Goal: Information Seeking & Learning: Check status

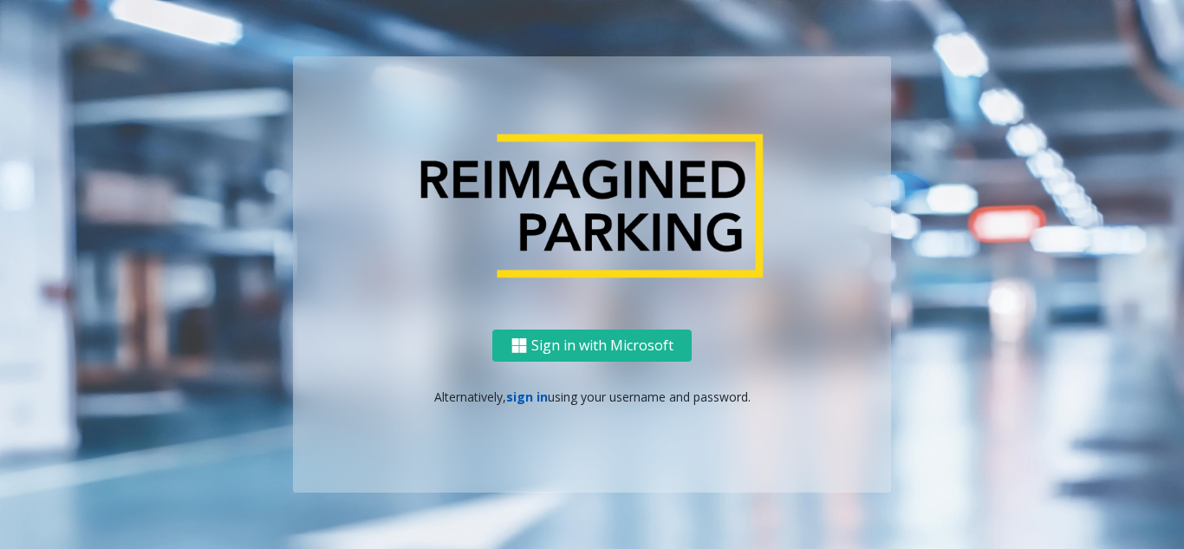
click at [545, 388] on link "sign in" at bounding box center [527, 396] width 42 height 16
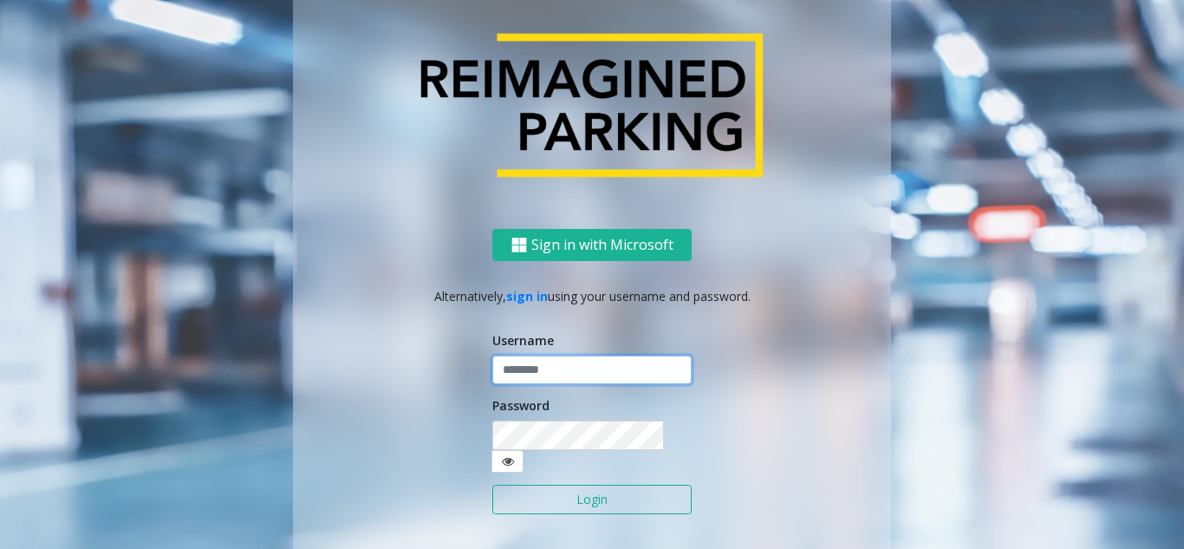
click at [562, 380] on input "text" at bounding box center [591, 369] width 199 height 29
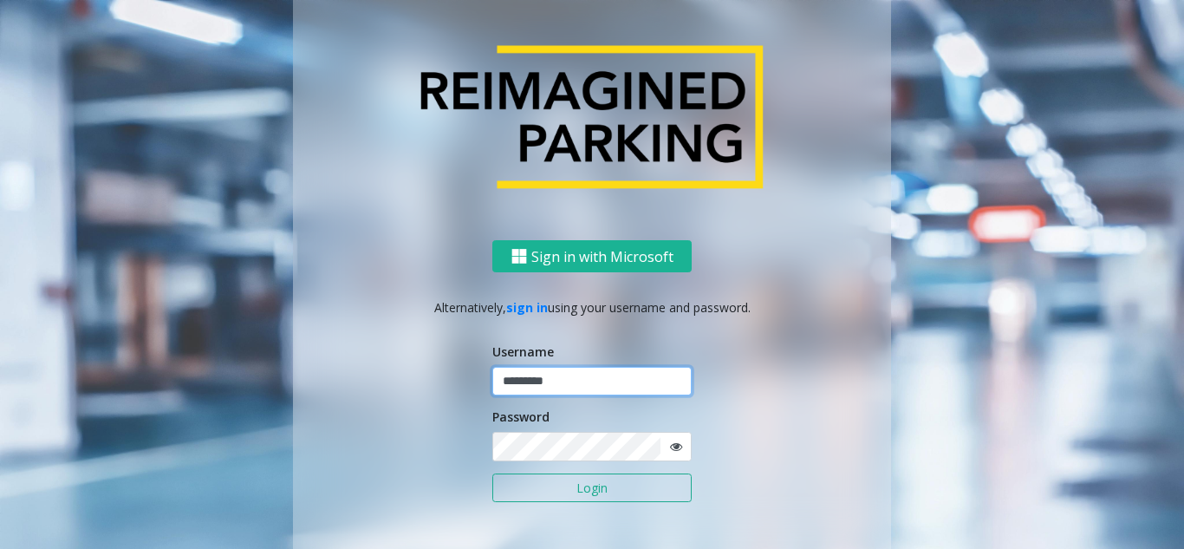
type input "*********"
click at [492, 473] on button "Login" at bounding box center [591, 487] width 199 height 29
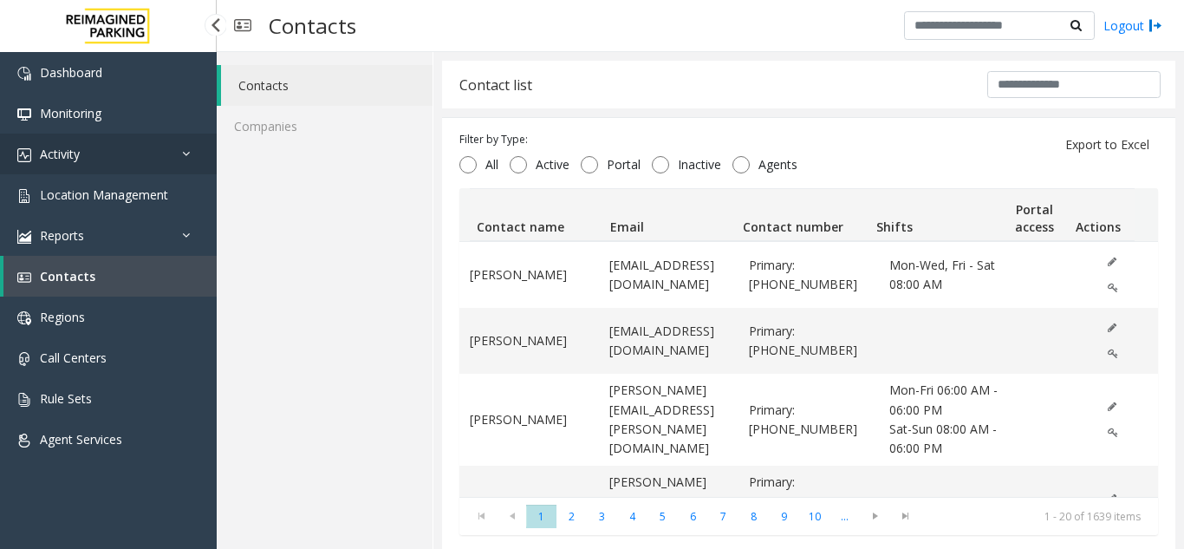
click at [140, 155] on link "Activity" at bounding box center [108, 153] width 217 height 41
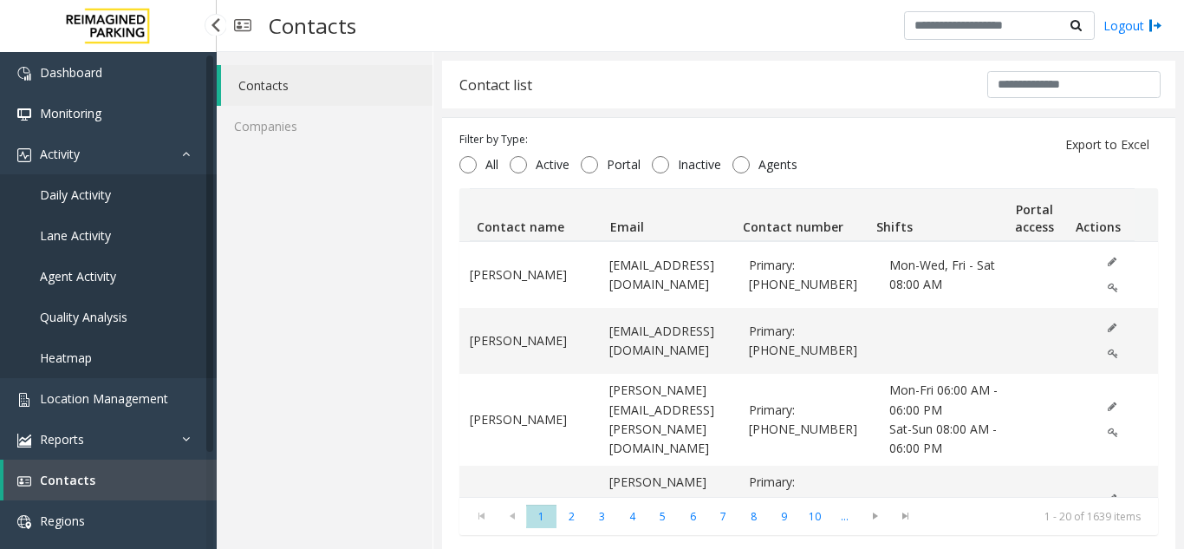
click at [140, 190] on link "Daily Activity" at bounding box center [108, 194] width 217 height 41
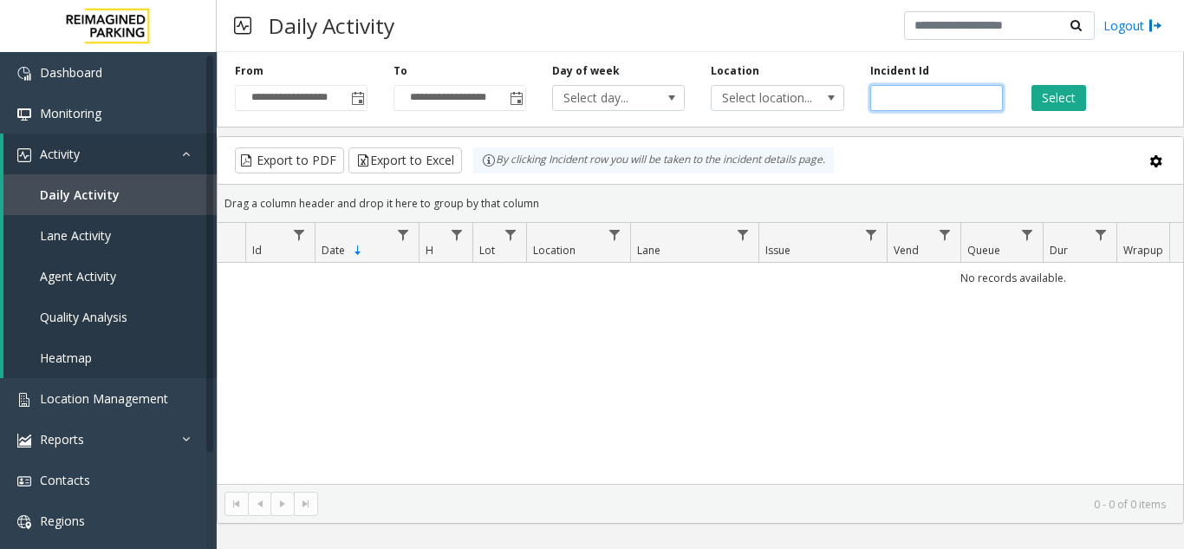
click at [893, 101] on input "number" at bounding box center [936, 98] width 133 height 26
paste input "*******"
type input "*******"
click at [1049, 97] on button "Select" at bounding box center [1058, 98] width 55 height 26
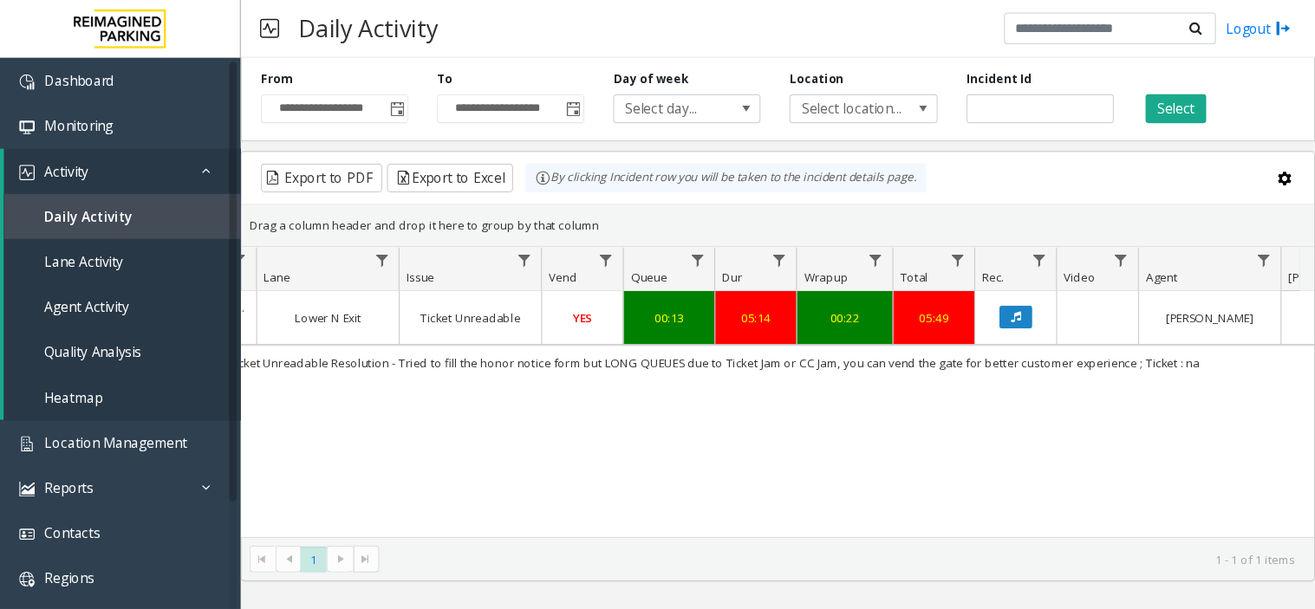
scroll to position [0, 517]
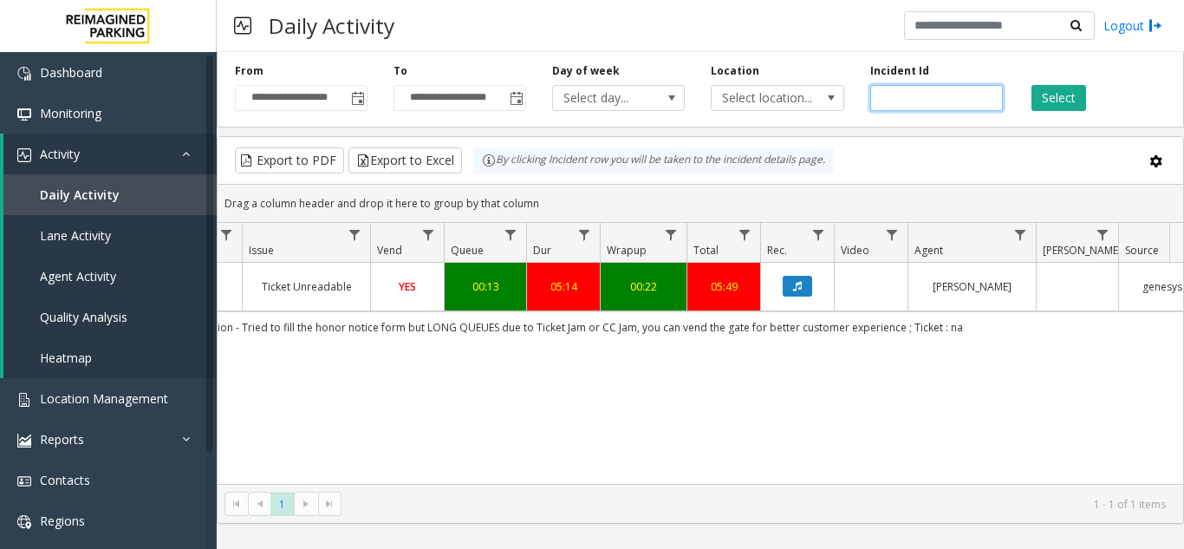
drag, startPoint x: 939, startPoint y: 95, endPoint x: 851, endPoint y: 101, distance: 87.7
click at [851, 101] on div "**********" at bounding box center [700, 86] width 967 height 82
click at [1043, 101] on button "Select" at bounding box center [1058, 98] width 55 height 26
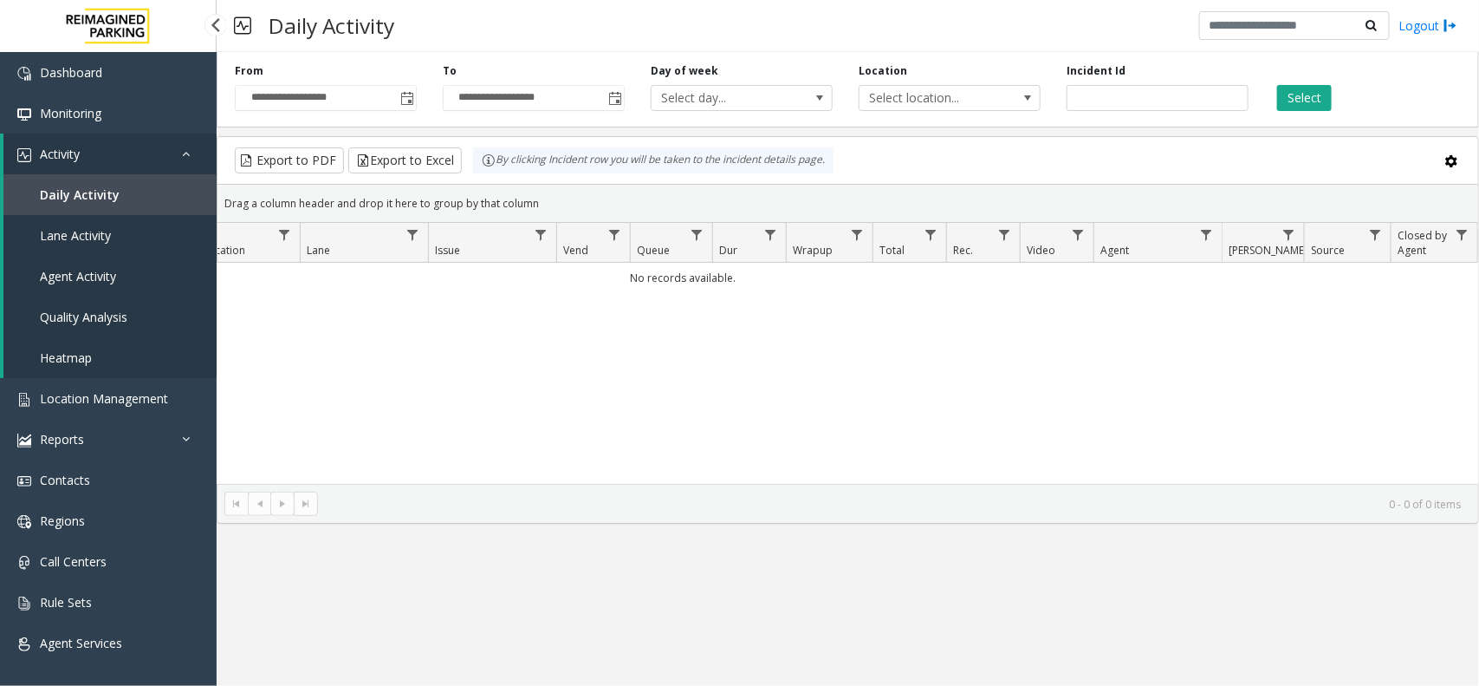
scroll to position [0, 330]
click at [1183, 105] on button "Select" at bounding box center [1304, 98] width 55 height 26
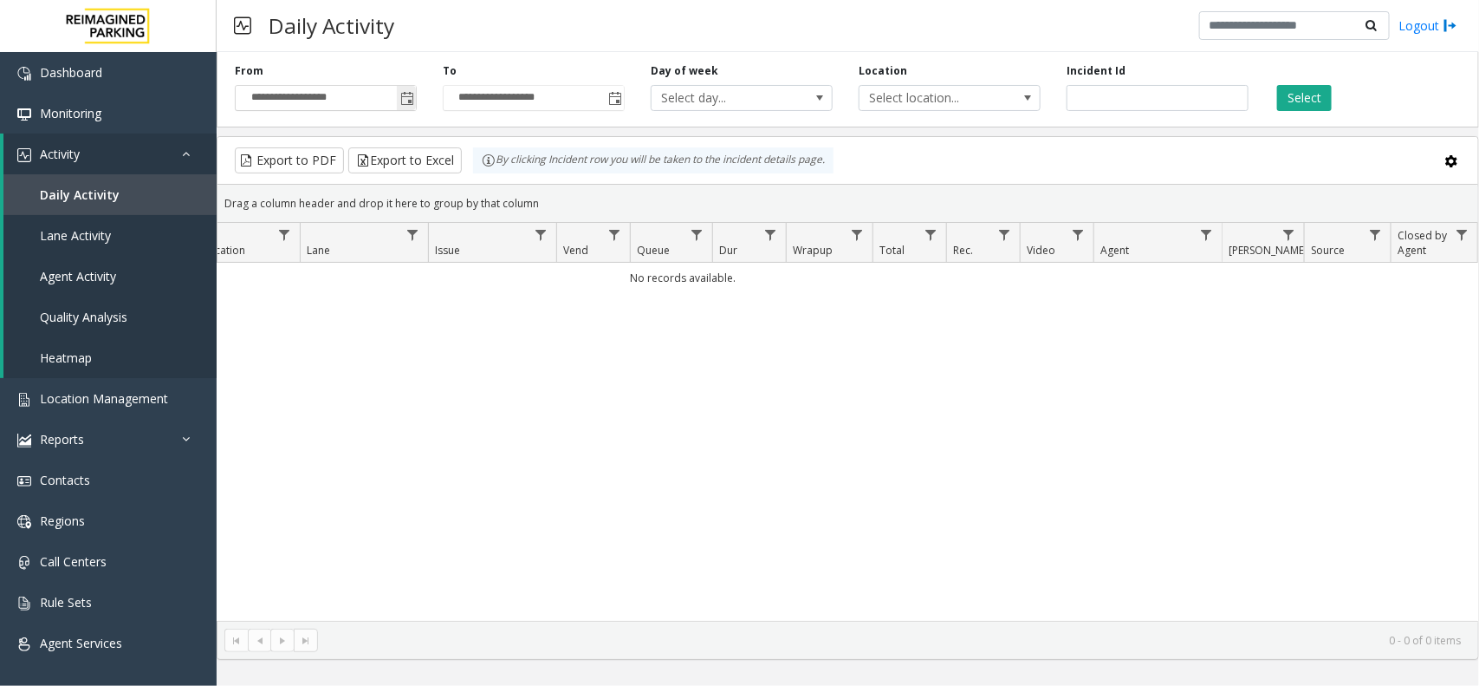
click at [401, 100] on span "Toggle popup" at bounding box center [407, 99] width 14 height 14
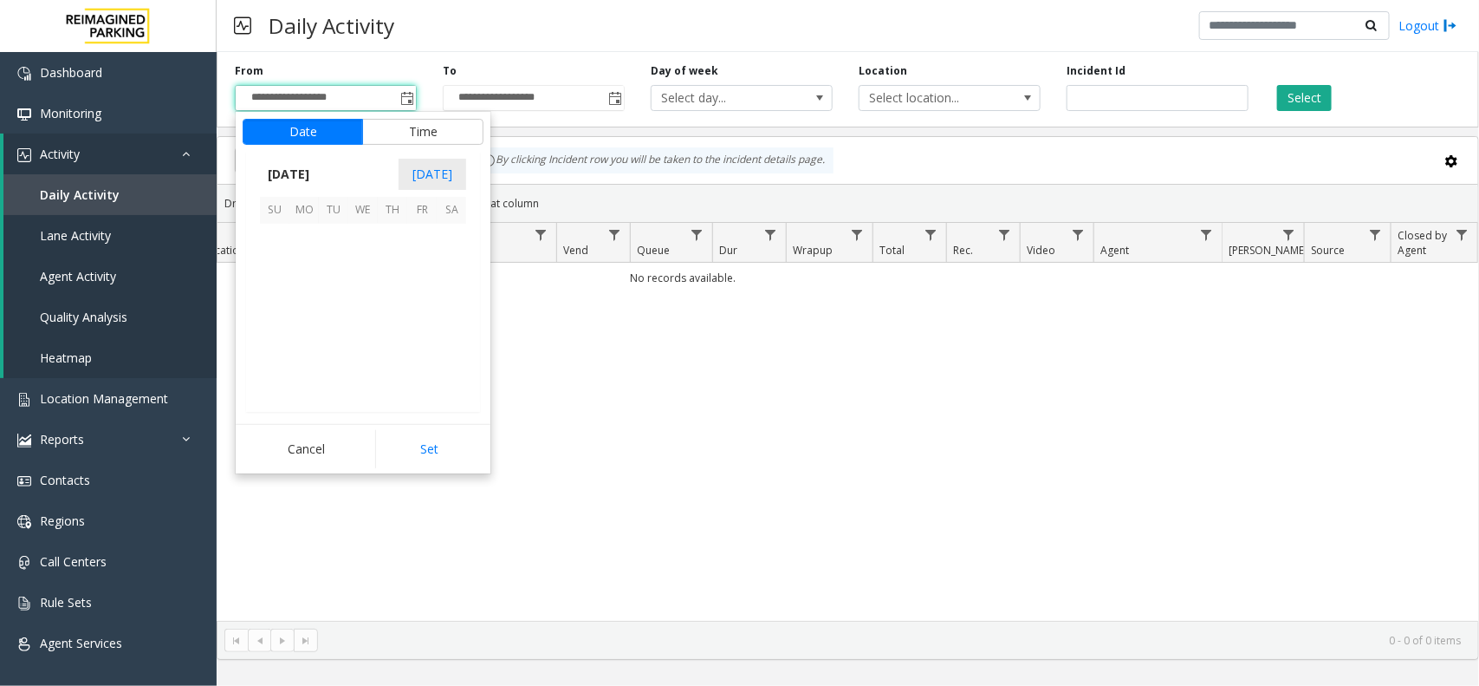
scroll to position [310689, 0]
click at [304, 291] on span "11" at bounding box center [303, 297] width 29 height 29
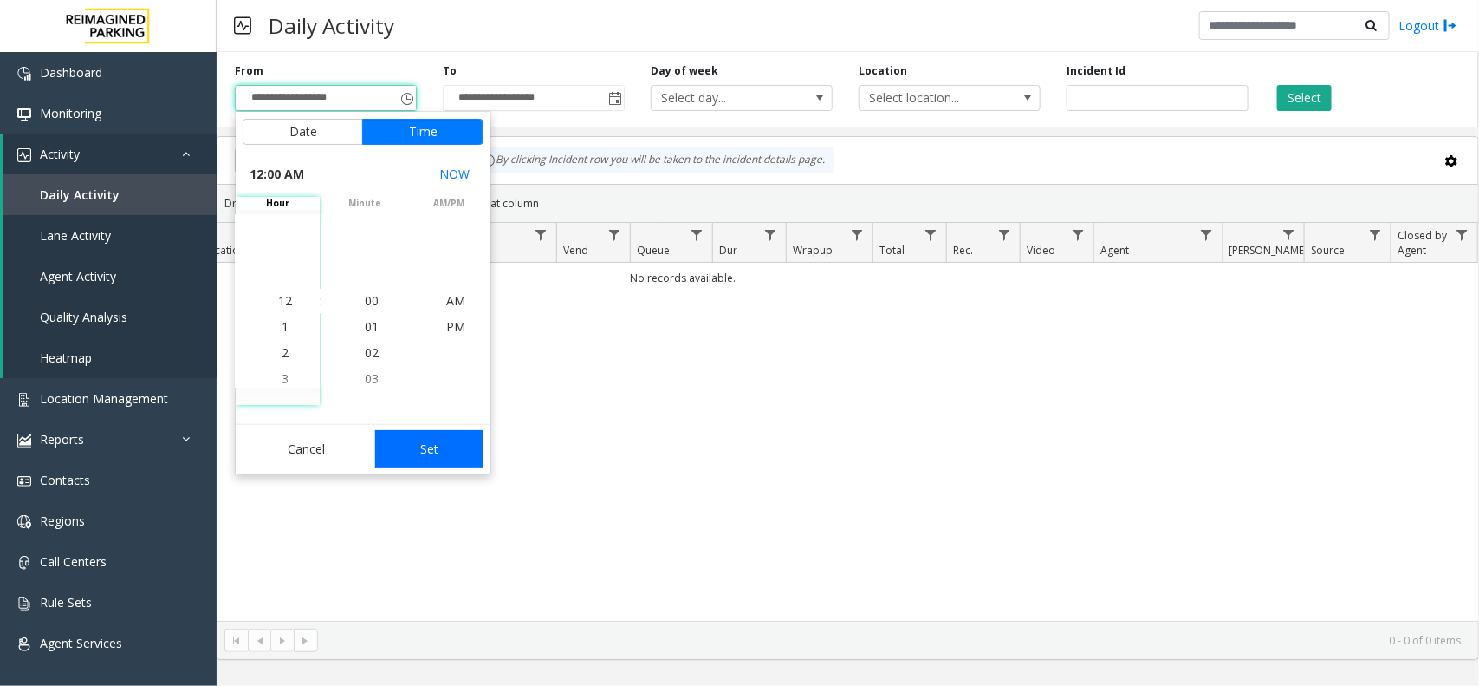
click at [420, 456] on button "Set" at bounding box center [429, 449] width 109 height 38
type input "**********"
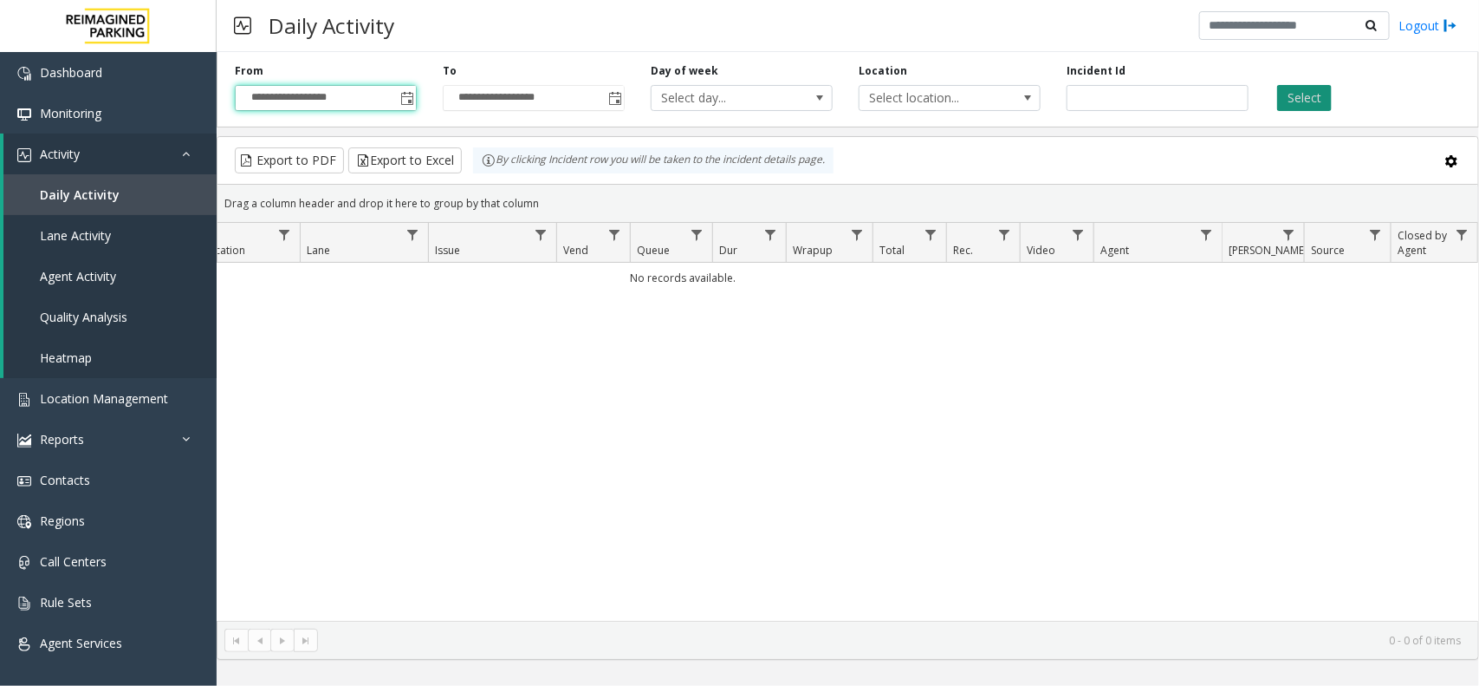
click at [1183, 100] on button "Select" at bounding box center [1304, 98] width 55 height 26
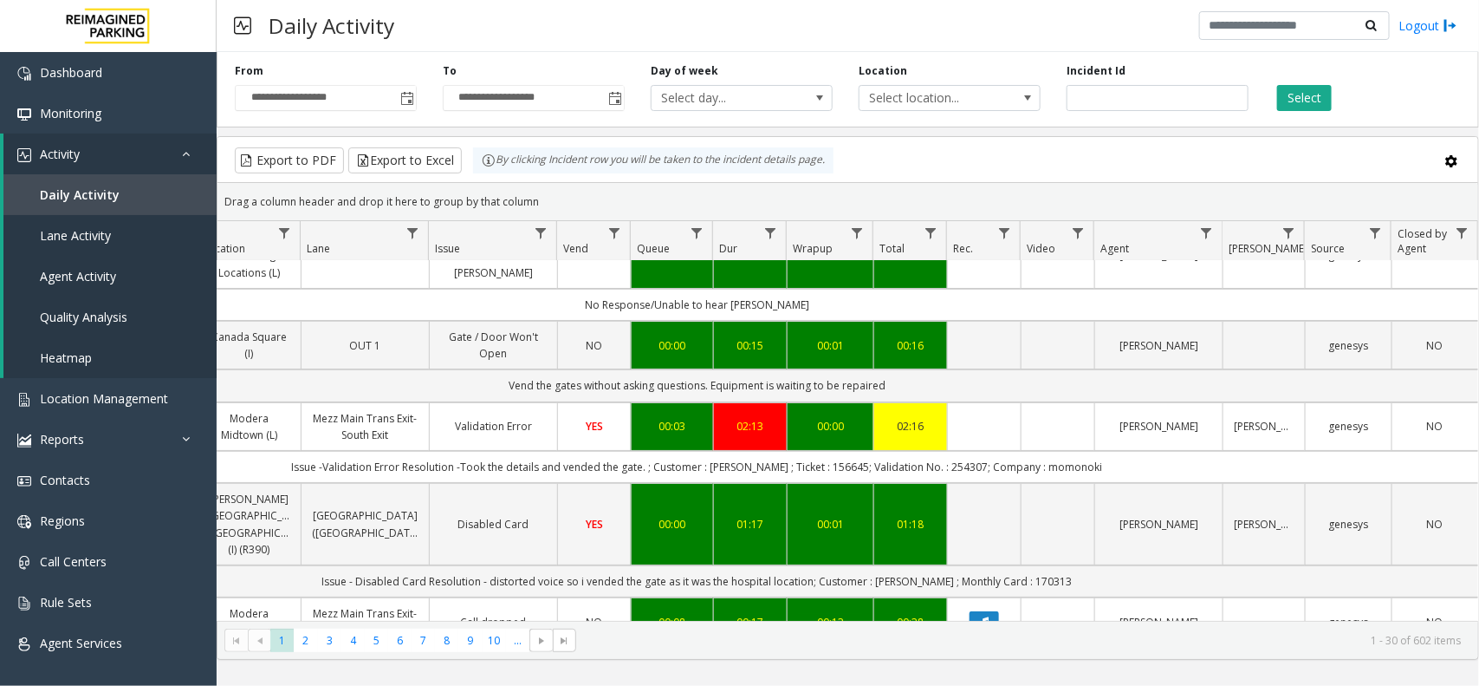
scroll to position [0, 330]
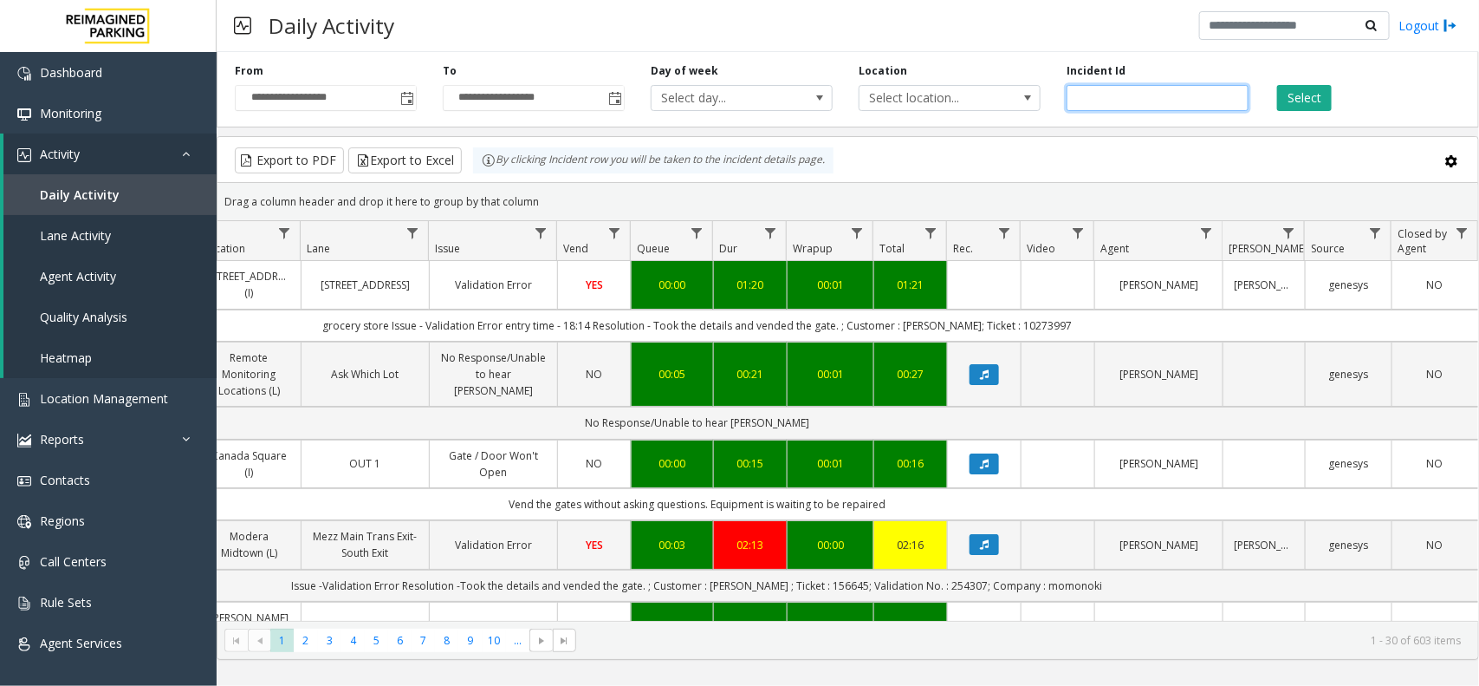
click at [1118, 102] on input "number" at bounding box center [1158, 98] width 182 height 26
paste input "*******"
type input "*******"
click at [1183, 100] on button "Select" at bounding box center [1304, 98] width 55 height 26
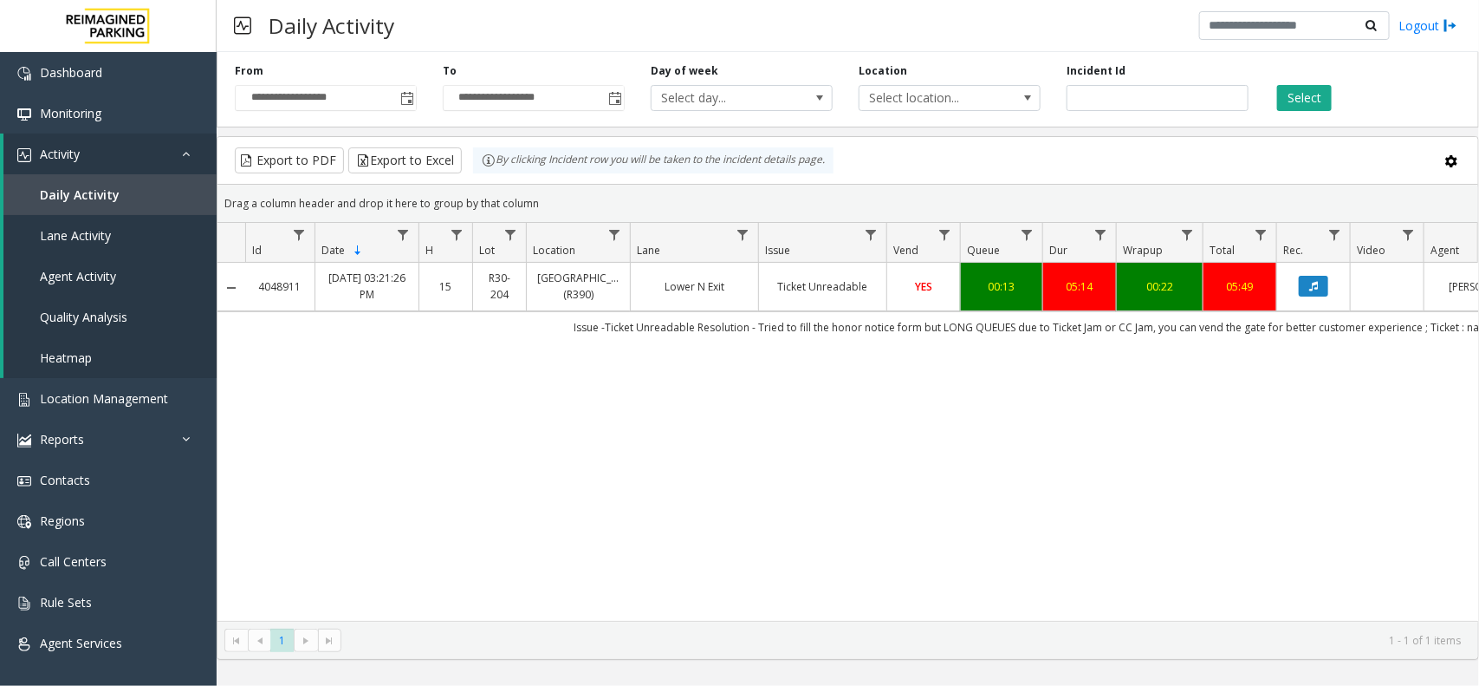
click at [790, 456] on div "4048911 Aug 6, 2025 03:21:26 PM 15 R30-204 Pacific Tower West Garage (R390) Low…" at bounding box center [848, 442] width 1261 height 358
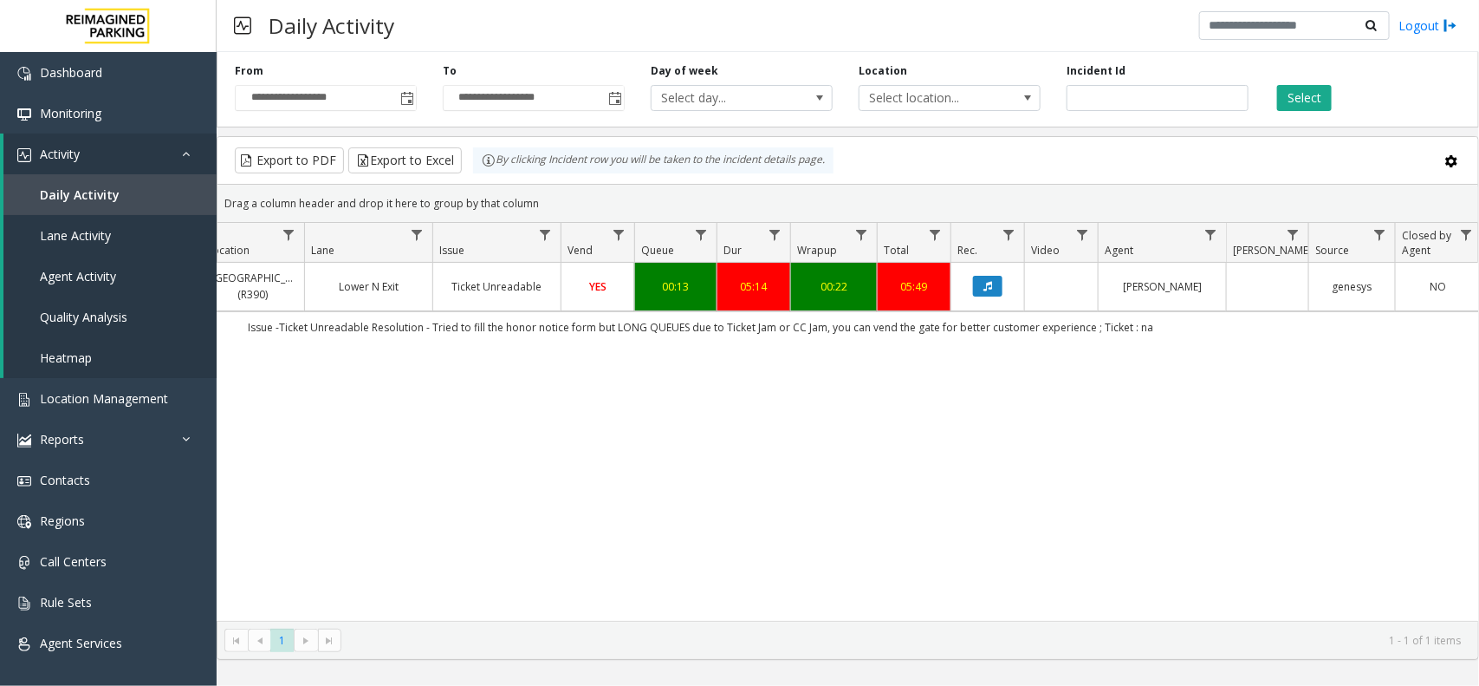
scroll to position [0, 330]
click at [970, 296] on button "Data table" at bounding box center [984, 286] width 29 height 21
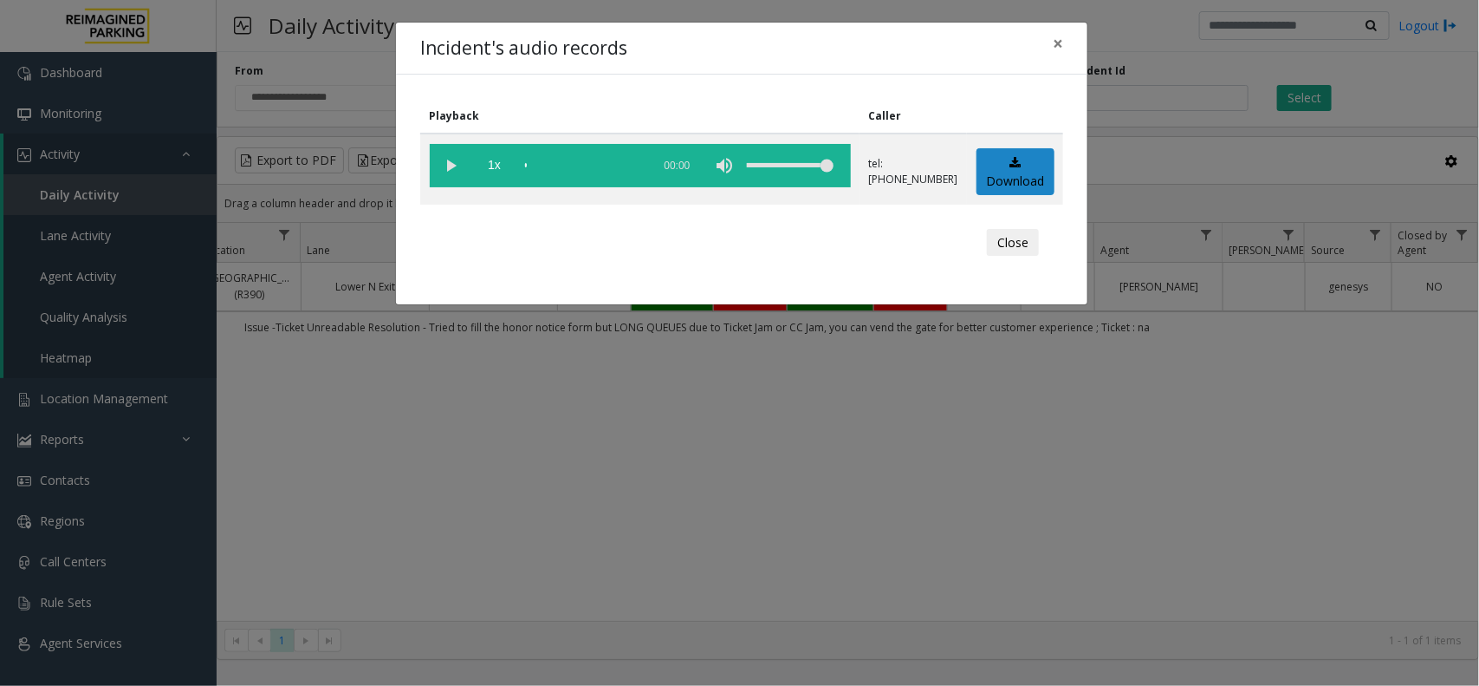
click at [859, 431] on div "Incident's audio records × Playback Caller 1x 00:00 tel:+110305049004 Download …" at bounding box center [739, 343] width 1479 height 686
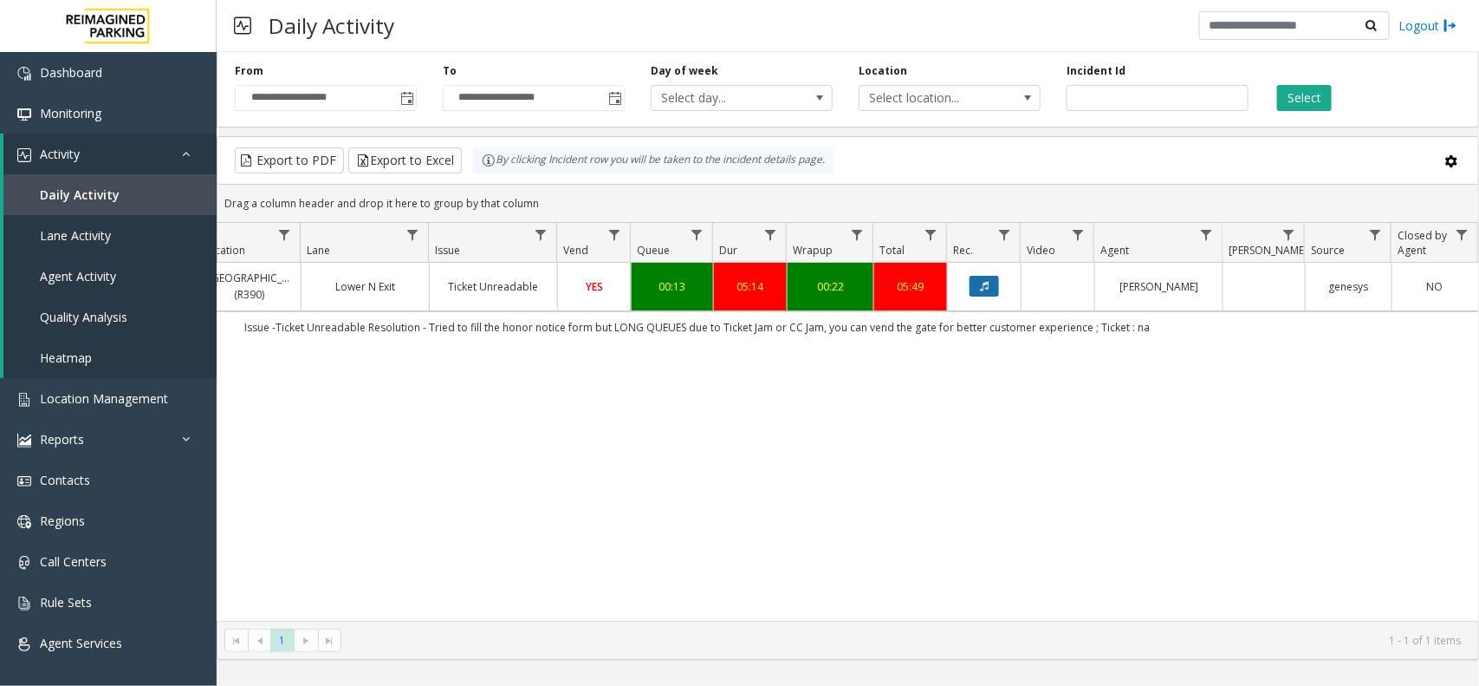
click at [980, 291] on icon "Data table" at bounding box center [984, 286] width 9 height 10
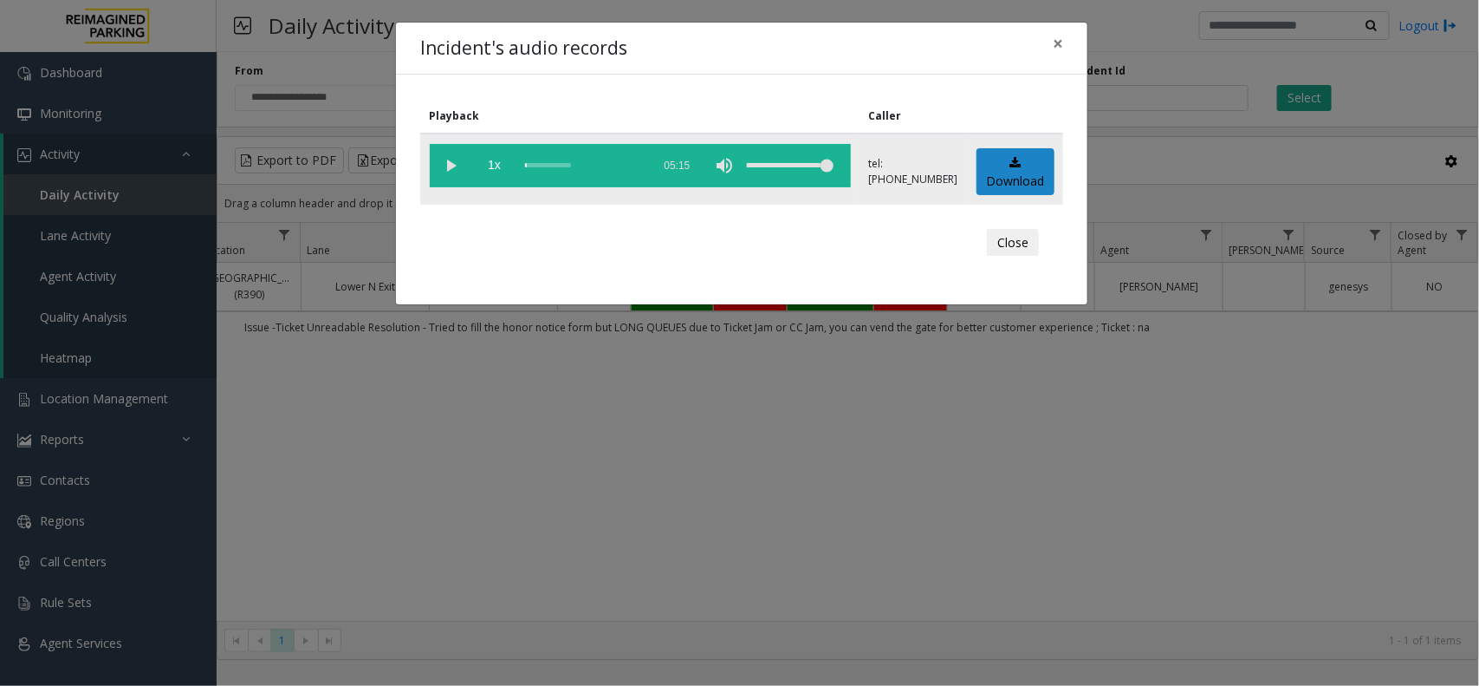
click at [457, 165] on vg-play-pause at bounding box center [451, 165] width 43 height 43
click at [533, 165] on div "scrub bar" at bounding box center [584, 165] width 118 height 43
click at [448, 159] on vg-play-pause at bounding box center [451, 165] width 43 height 43
click at [526, 167] on div "scrub bar" at bounding box center [584, 165] width 118 height 43
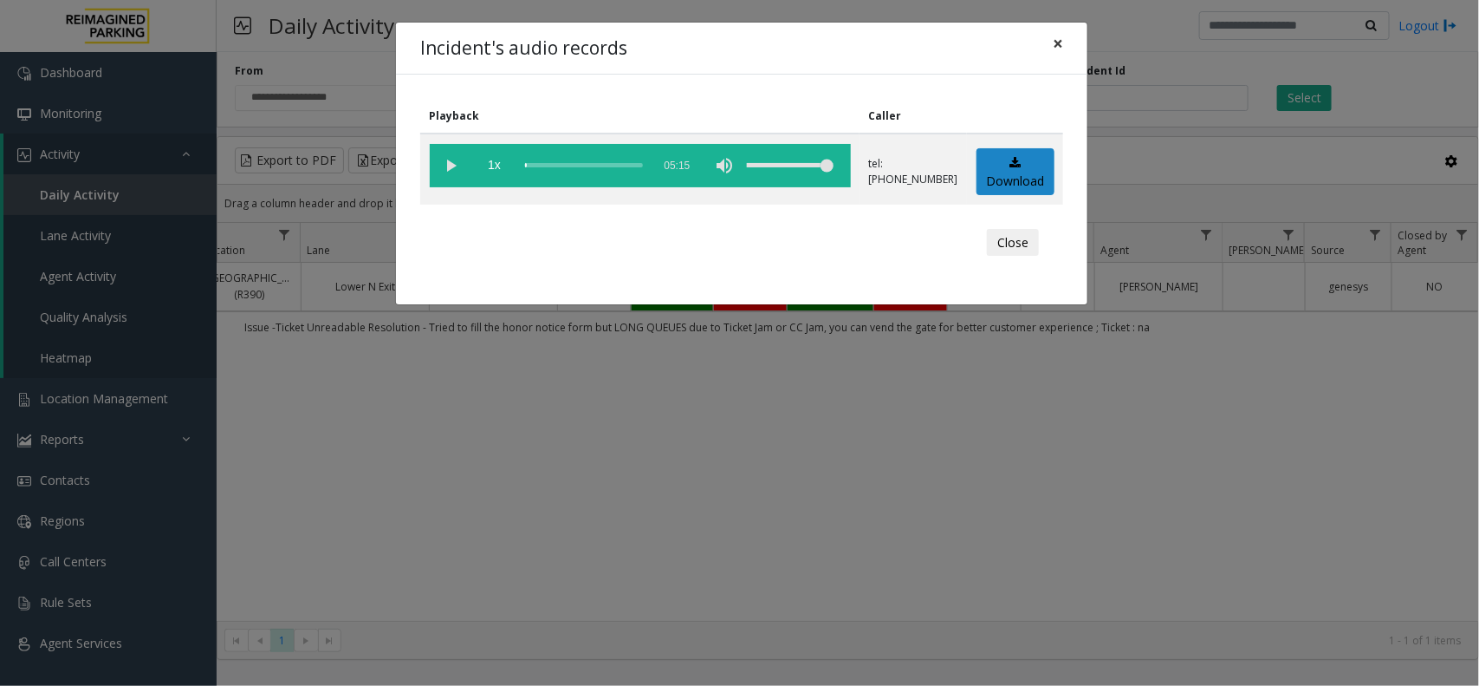
click at [1057, 39] on span "×" at bounding box center [1058, 43] width 10 height 24
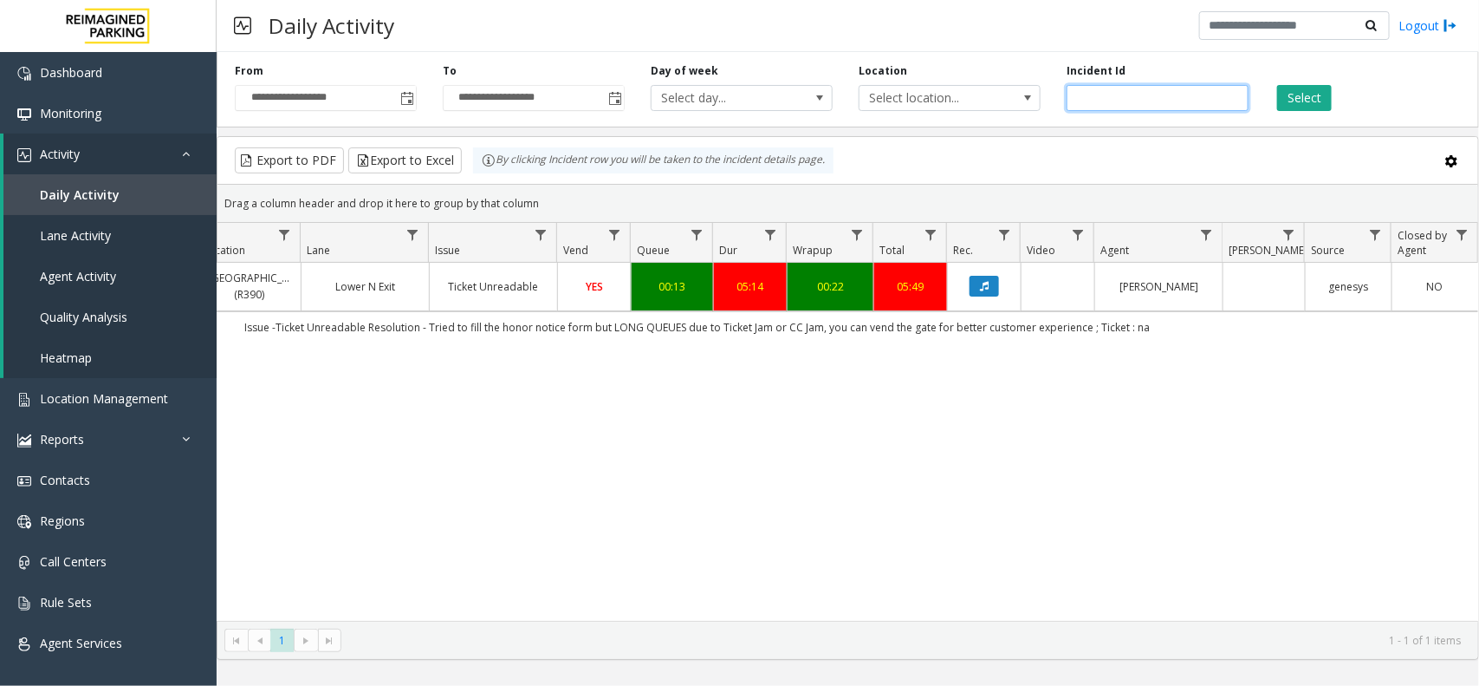
drag, startPoint x: 1163, startPoint y: 93, endPoint x: 1054, endPoint y: 93, distance: 109.2
click at [1054, 93] on div "Incident Id *******" at bounding box center [1158, 87] width 208 height 48
click at [1183, 107] on button "Select" at bounding box center [1304, 98] width 55 height 26
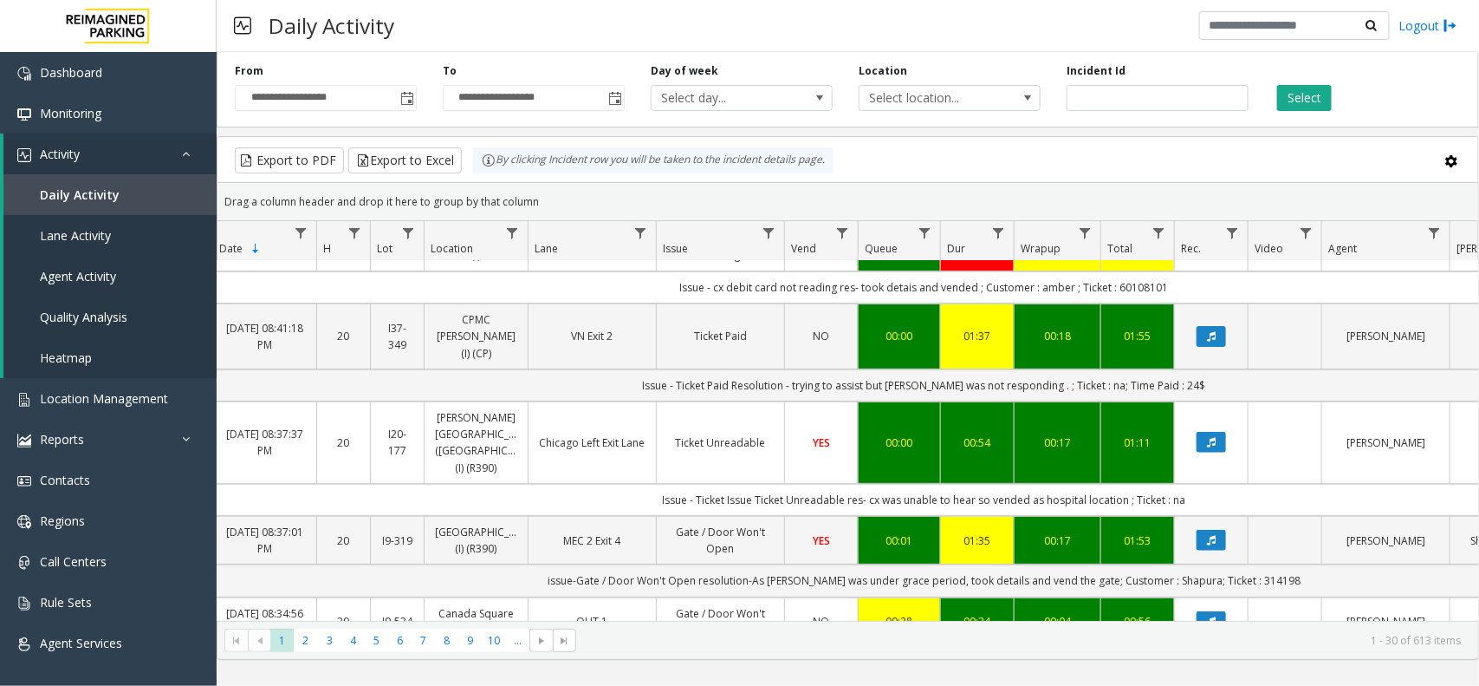
scroll to position [0, 102]
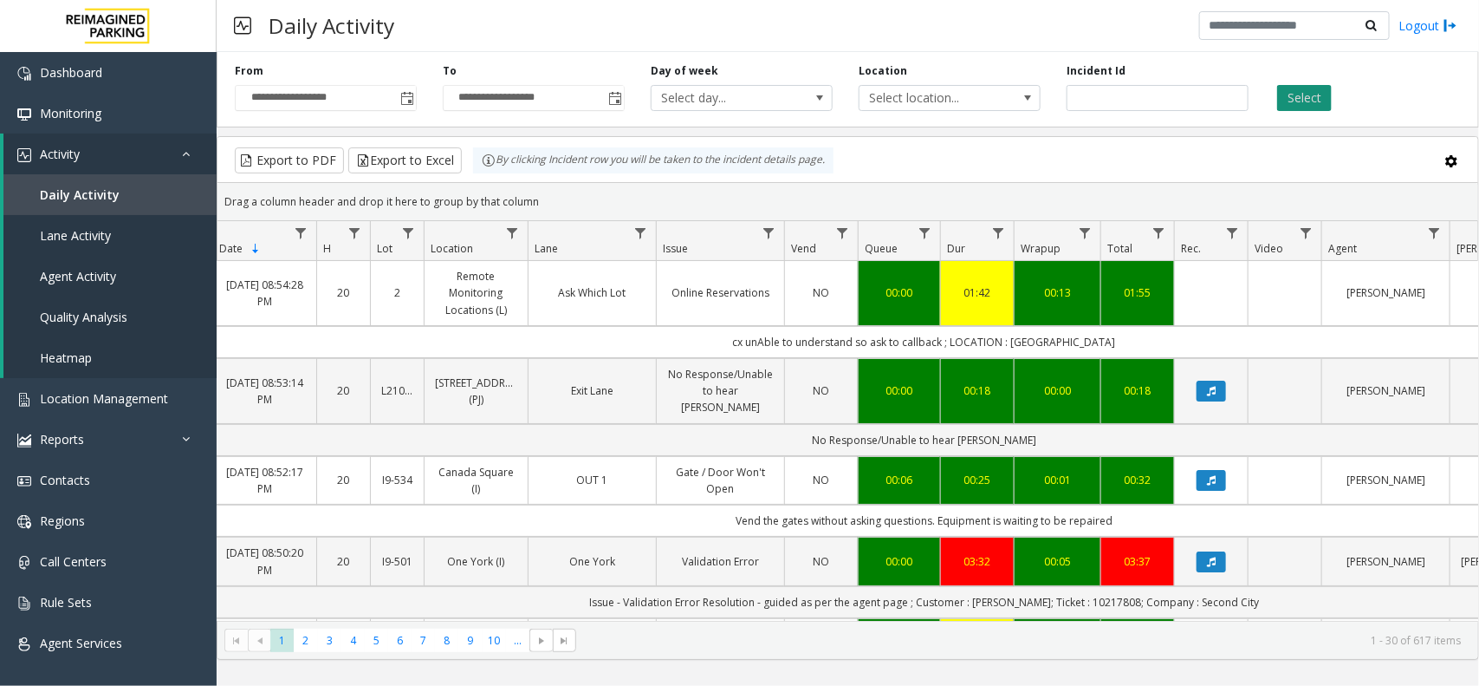
click at [1183, 107] on button "Select" at bounding box center [1304, 98] width 55 height 26
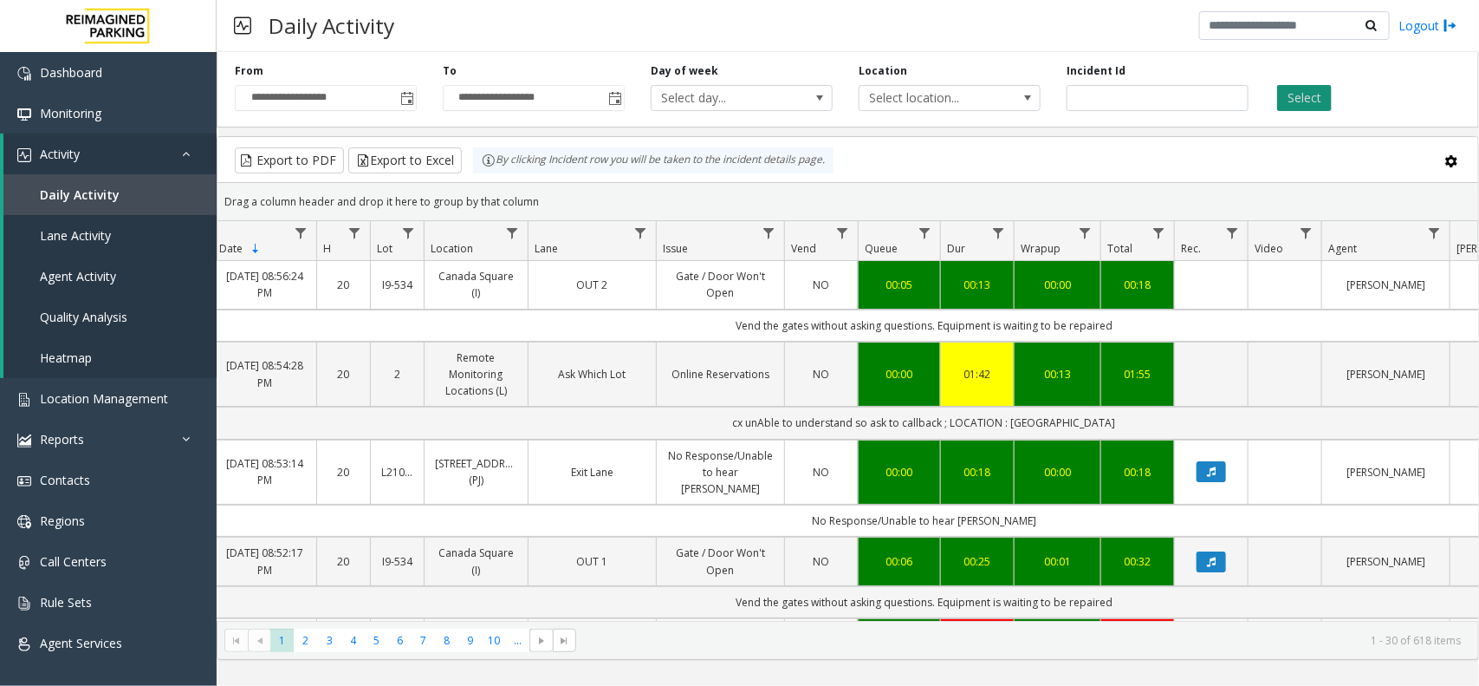
click at [1183, 107] on button "Select" at bounding box center [1304, 98] width 55 height 26
click at [971, 187] on div "Drag a column header and drop it here to group by that column" at bounding box center [848, 201] width 1261 height 30
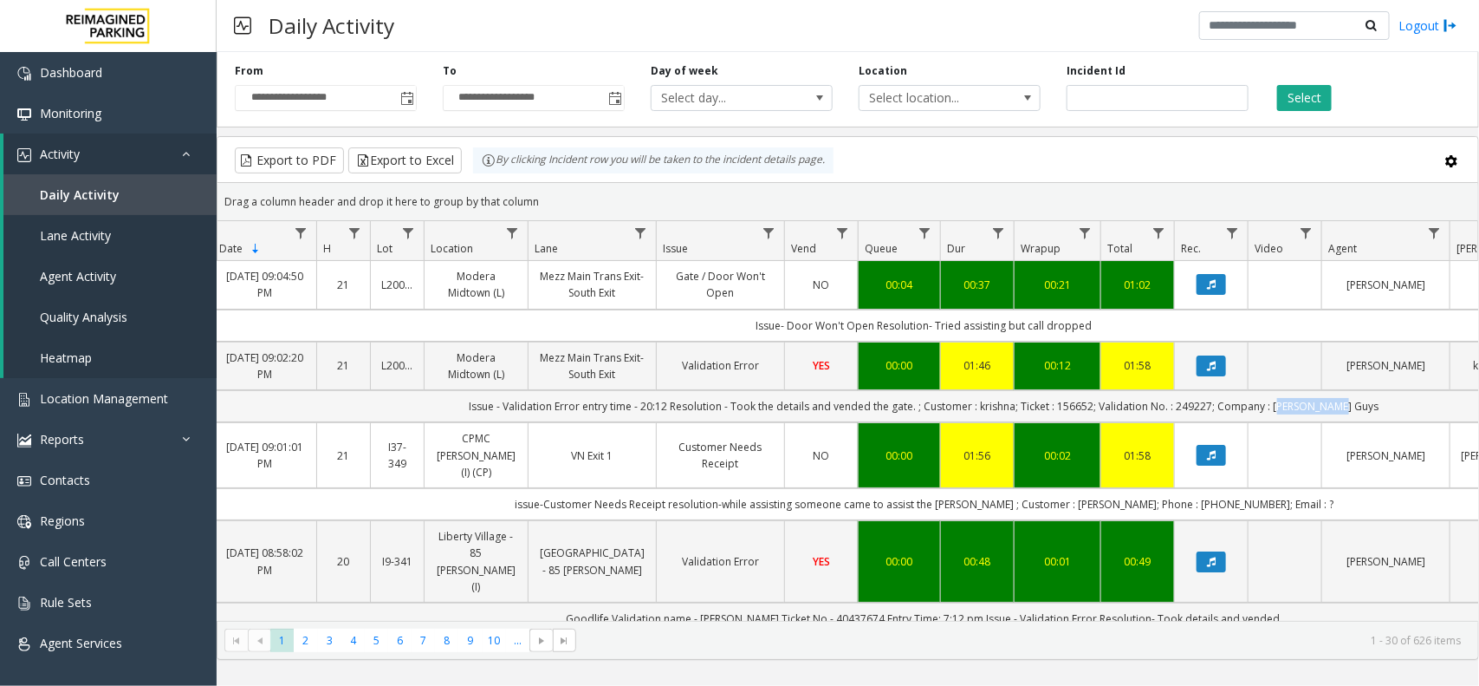
drag, startPoint x: 1352, startPoint y: 410, endPoint x: 1297, endPoint y: 413, distance: 54.7
click at [1183, 413] on td "Issue - Validation Error entry time - 20:12 Resolution - Took the details and v…" at bounding box center [924, 406] width 1563 height 32
copy td "Hallal Guys"
click at [1183, 409] on td "Issue - Validation Error entry time - 20:12 Resolution - Took the details and v…" at bounding box center [924, 406] width 1563 height 32
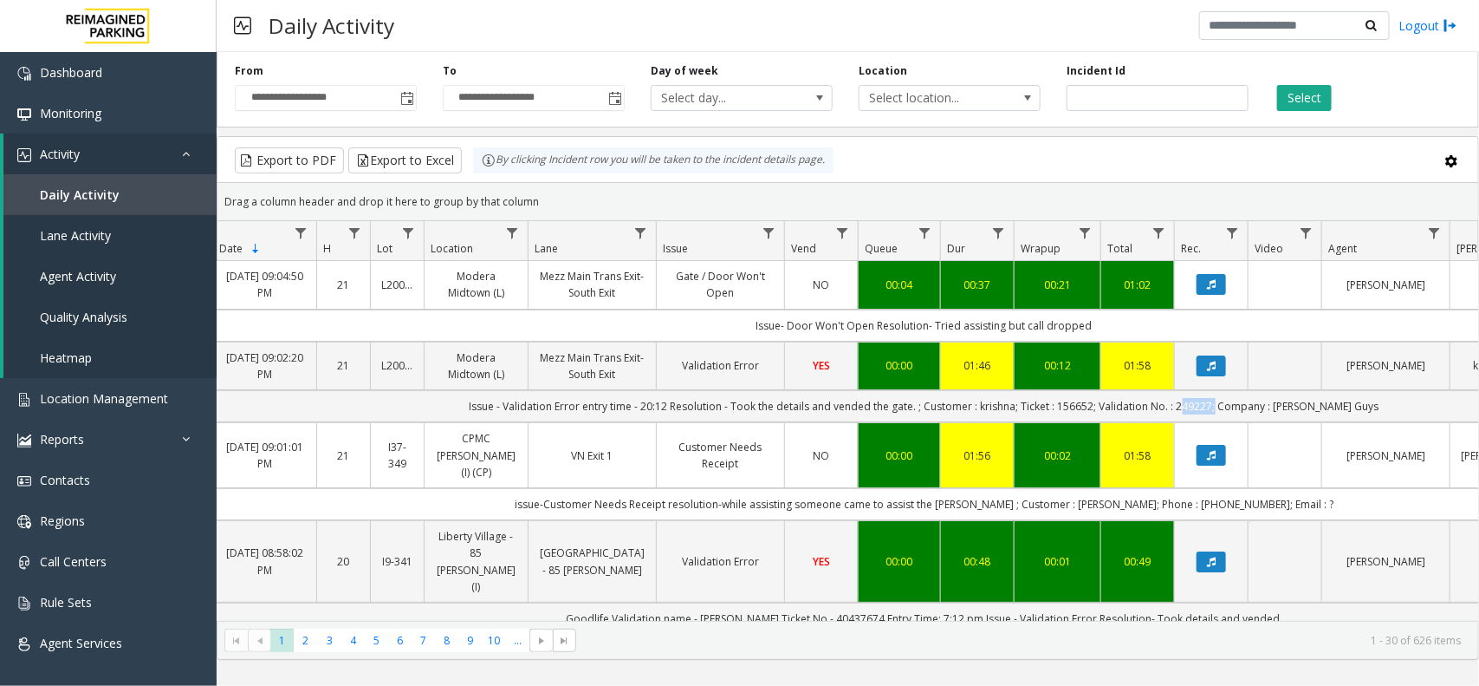
copy td "249227"
click at [1099, 412] on td "Issue - Validation Error entry time - 20:12 Resolution - Took the details and v…" at bounding box center [924, 406] width 1563 height 32
copy td "156652"
click at [1017, 408] on td "Issue - Validation Error entry time - 20:12 Resolution - Took the details and v…" at bounding box center [924, 406] width 1563 height 32
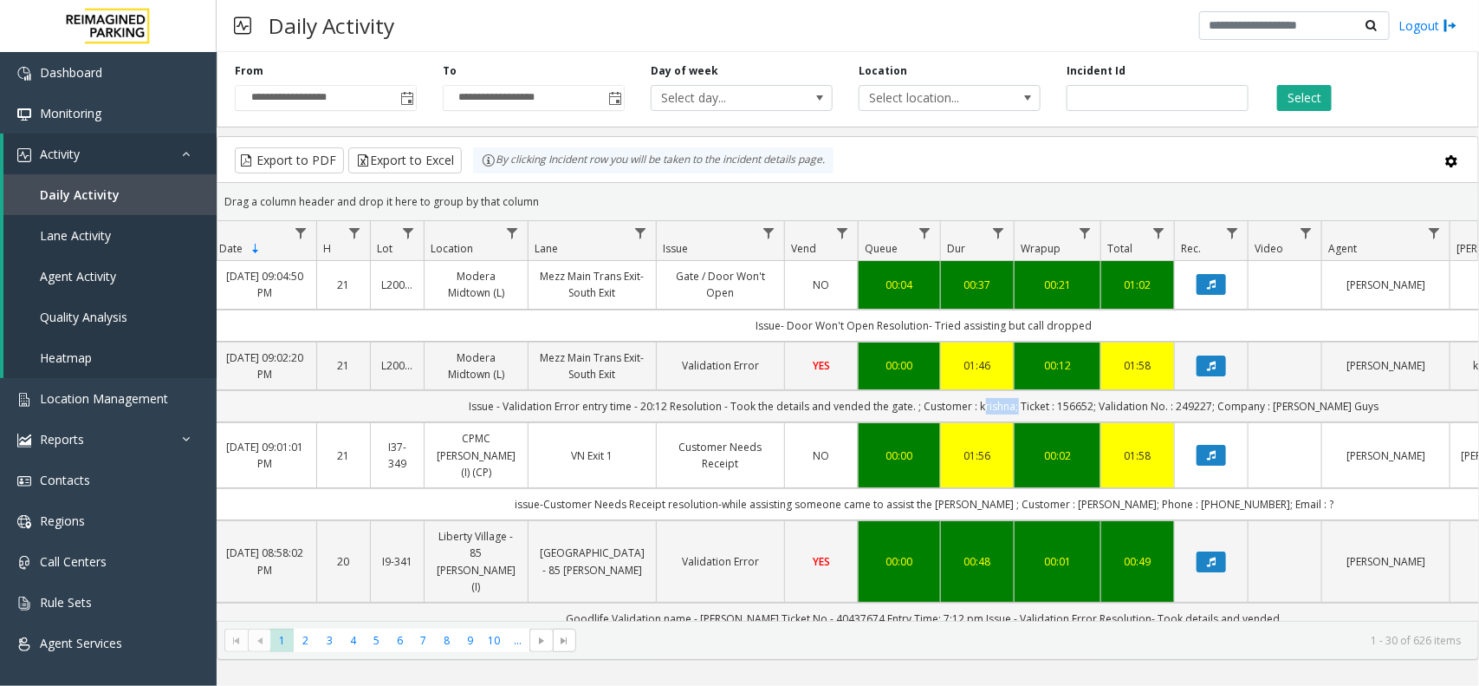
click at [1017, 408] on td "Issue - Validation Error entry time - 20:12 Resolution - Took the details and v…" at bounding box center [924, 406] width 1563 height 32
copy td "krishna"
drag, startPoint x: 694, startPoint y: 410, endPoint x: 486, endPoint y: 401, distance: 208.2
click at [486, 401] on td "Issue - Validation Error entry time - 20:12 Resolution - Took the details and v…" at bounding box center [924, 406] width 1563 height 32
copy td "Issue - Validation Error entry time - 20:12"
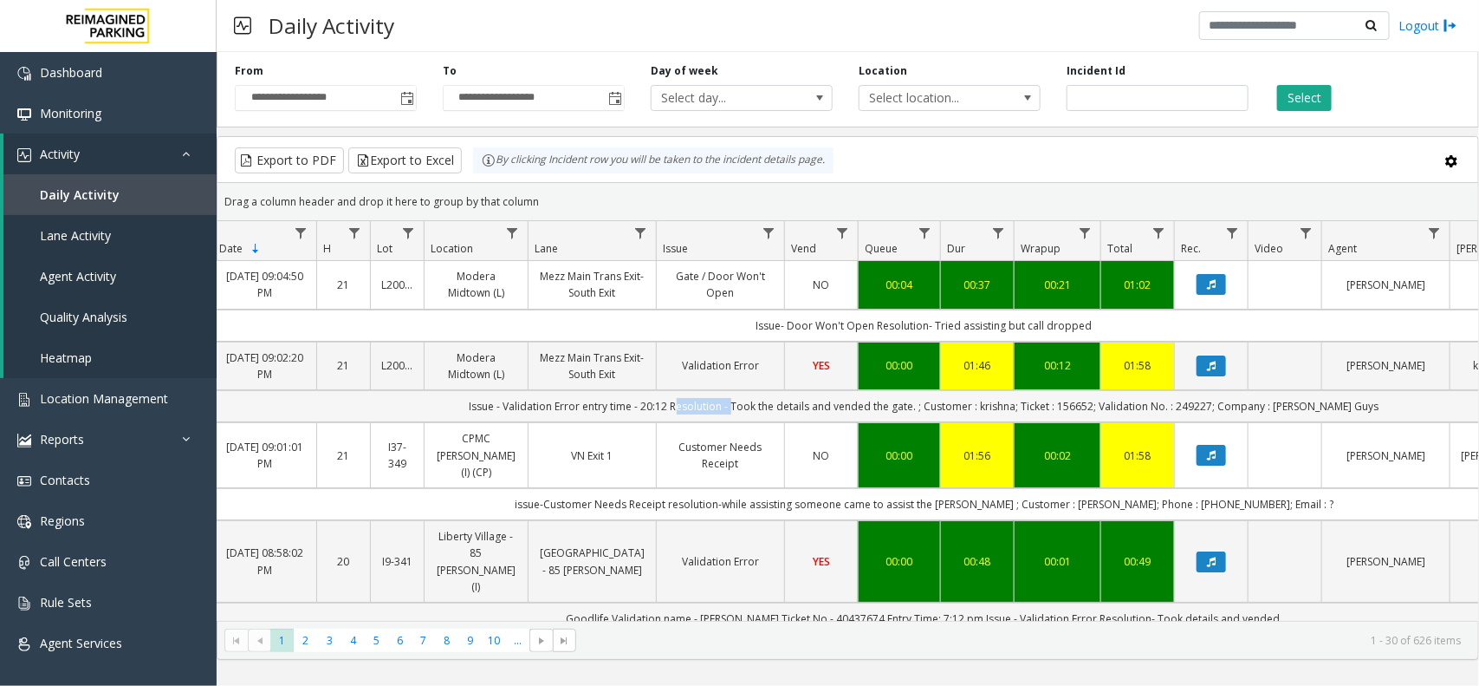
drag, startPoint x: 738, startPoint y: 407, endPoint x: 756, endPoint y: 413, distance: 18.9
click at [756, 413] on td "Issue - Validation Error entry time - 20:12 Resolution - Took the details and v…" at bounding box center [924, 406] width 1563 height 32
copy td "Resolution -"
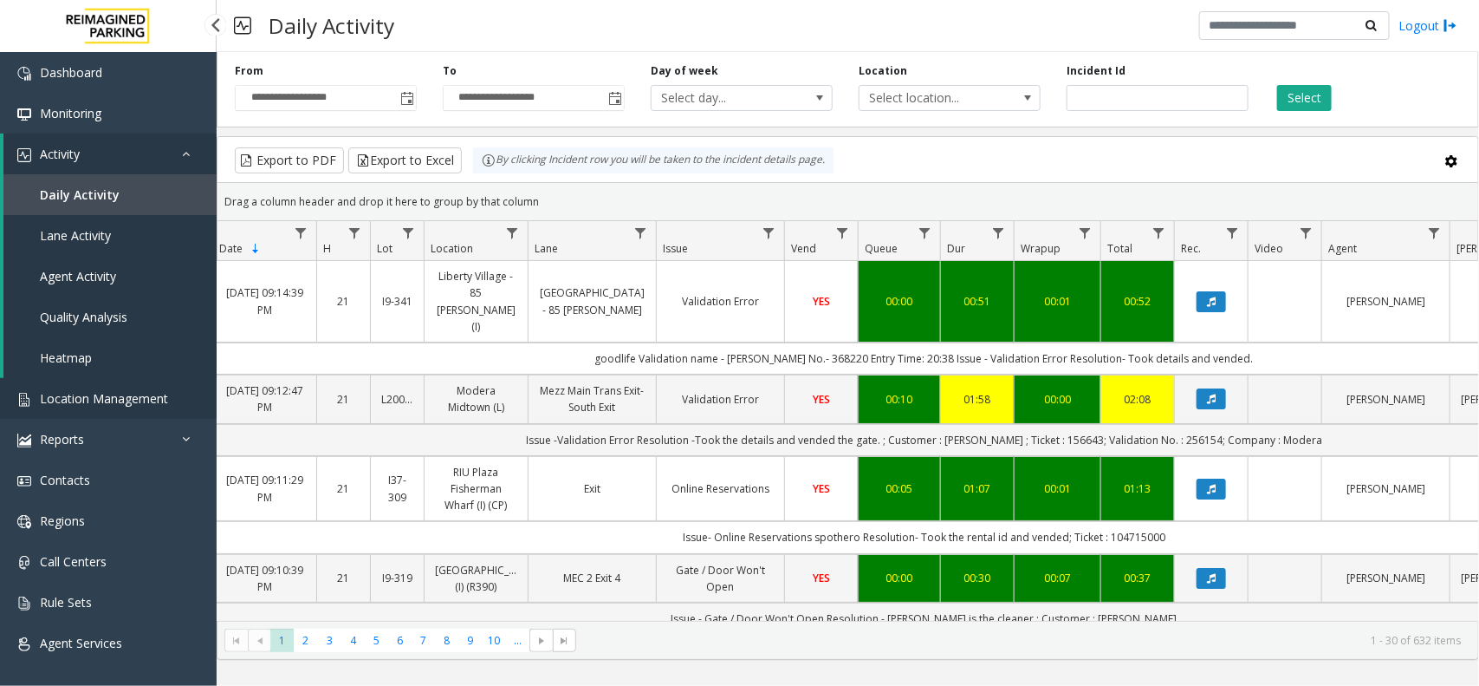
click at [118, 387] on link "Location Management" at bounding box center [108, 398] width 217 height 41
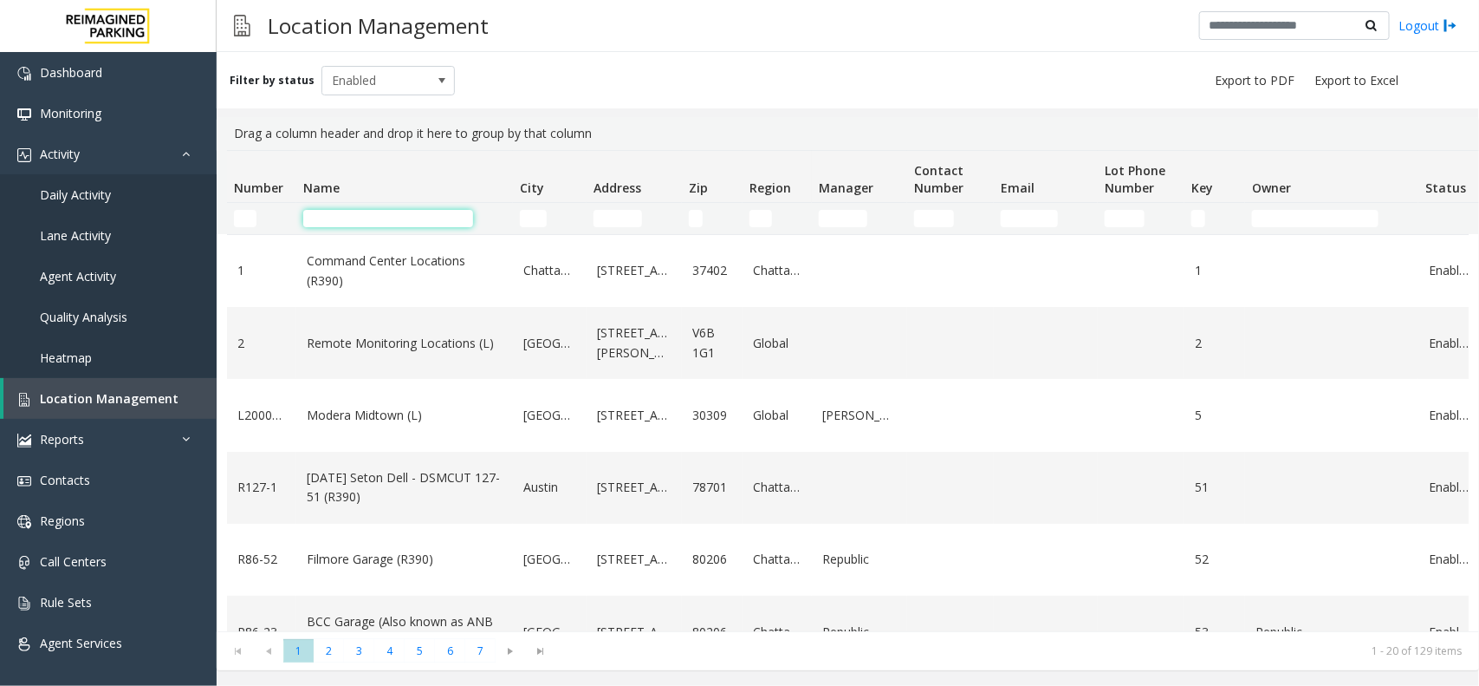
click at [360, 215] on input "Name Filter" at bounding box center [388, 218] width 170 height 17
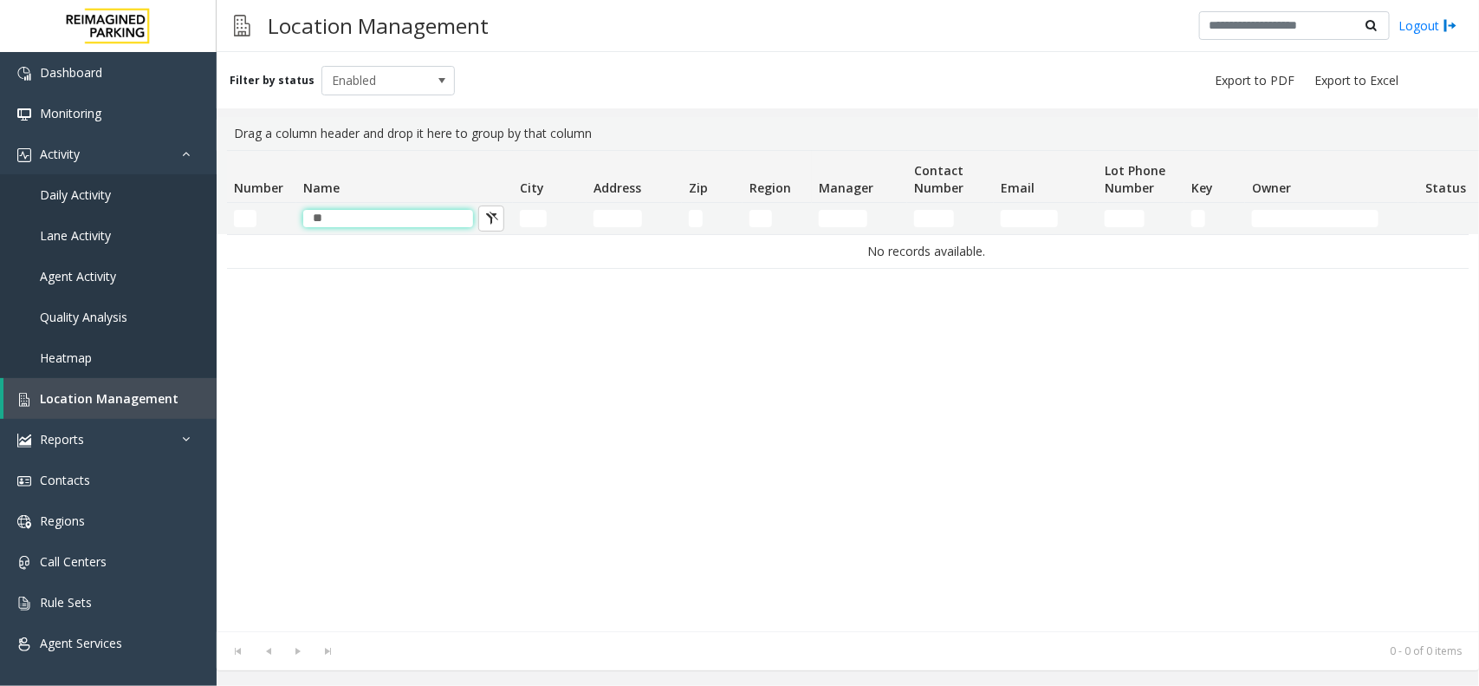
type input "*"
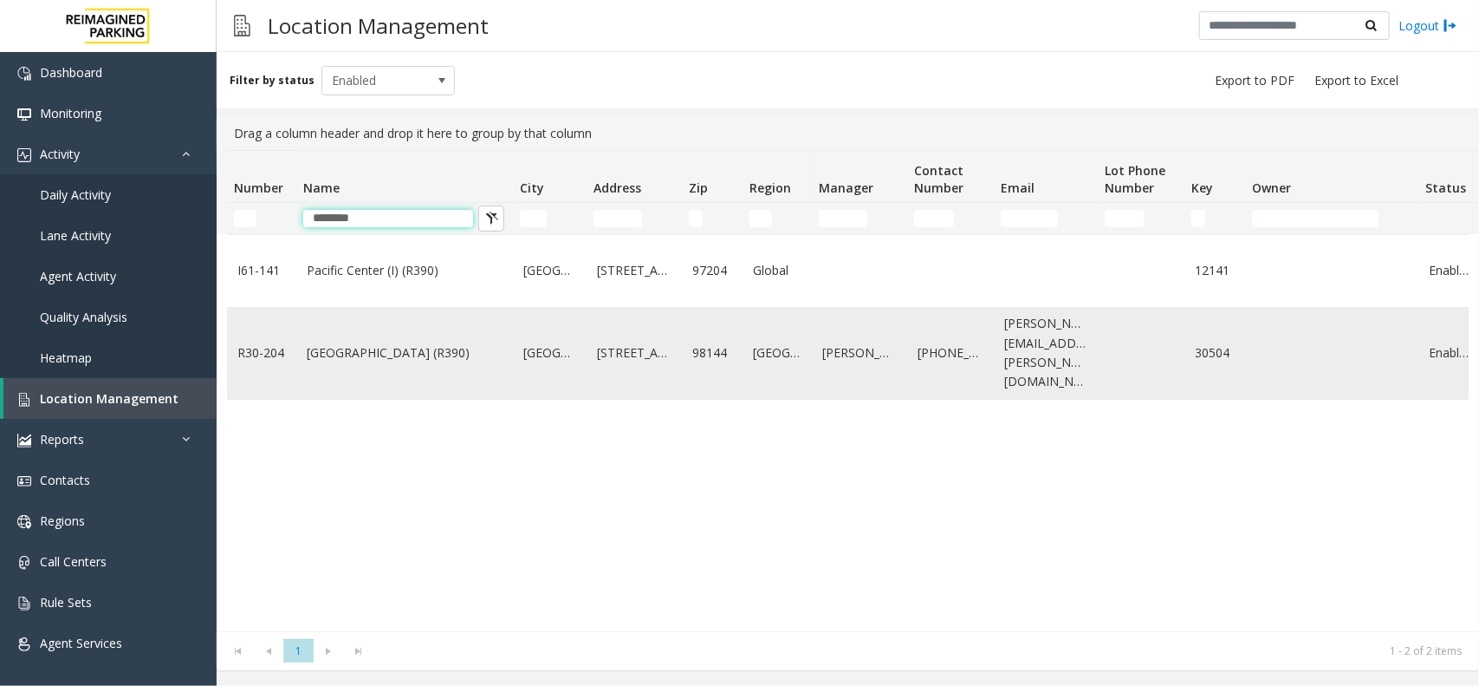
type input "*******"
click at [459, 367] on td "[GEOGRAPHIC_DATA] (R390)" at bounding box center [404, 353] width 217 height 92
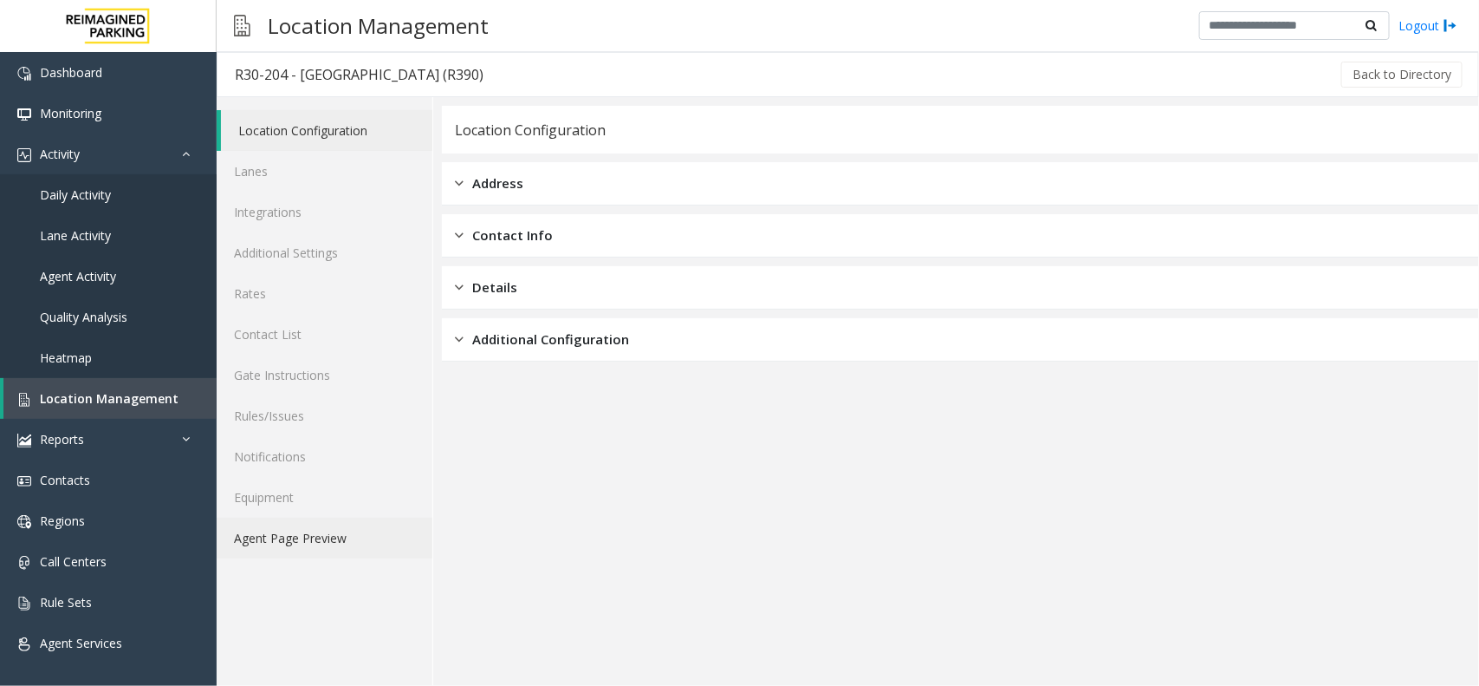
click at [406, 531] on link "Agent Page Preview" at bounding box center [325, 537] width 216 height 41
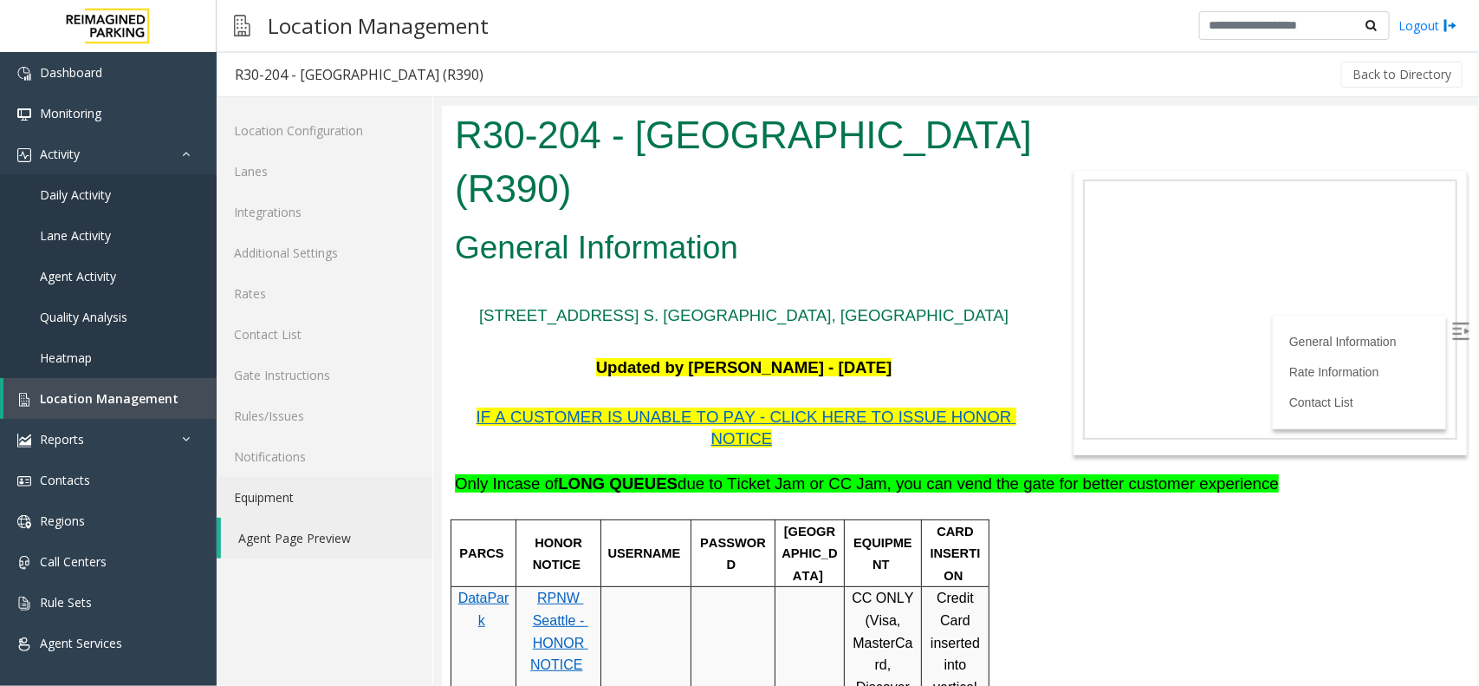
scroll to position [108, 0]
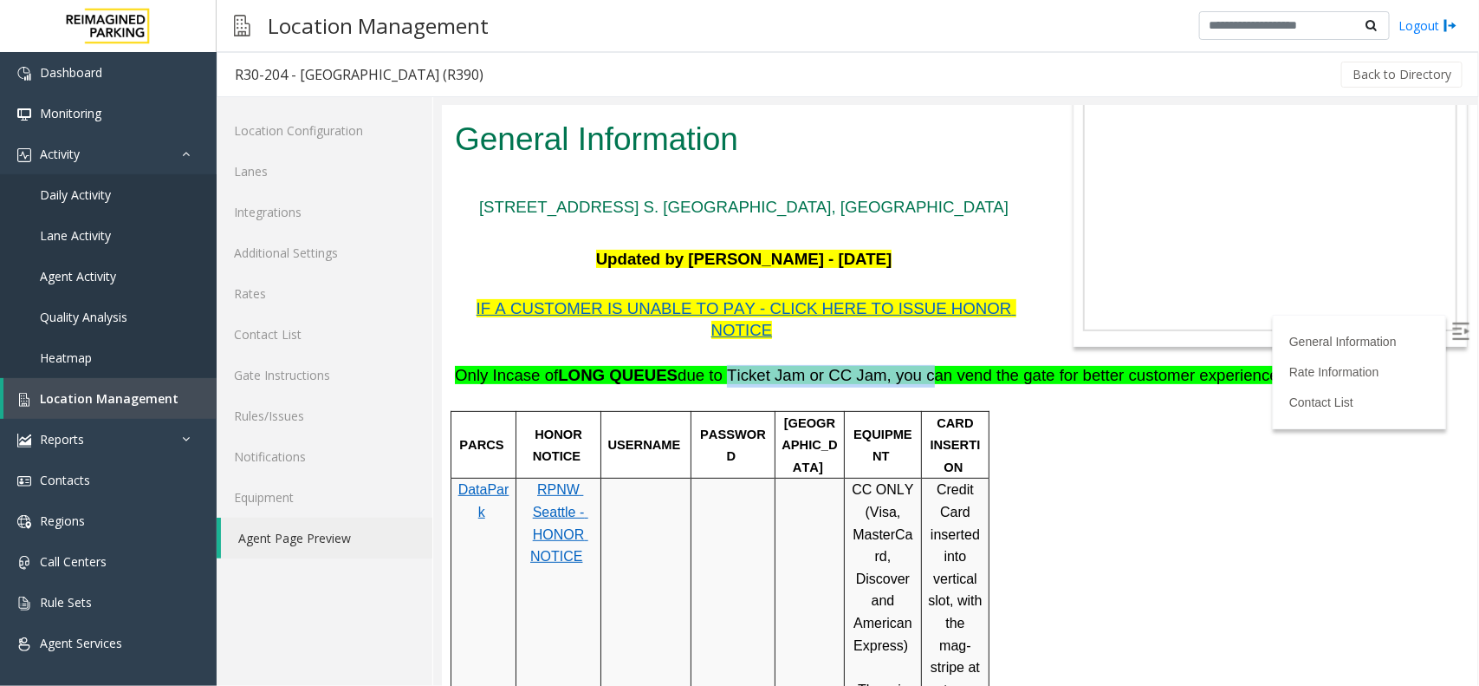
drag, startPoint x: 694, startPoint y: 350, endPoint x: 871, endPoint y: 359, distance: 177.0
click at [871, 365] on span "Only Incase of LONG QUEUES due to Ticket Jam or CC Jam, you can vend the gate f…" at bounding box center [866, 374] width 824 height 18
click at [933, 365] on span "Only Incase of LONG QUEUES due to Ticket Jam or CC Jam, you can vend the gate f…" at bounding box center [866, 374] width 824 height 18
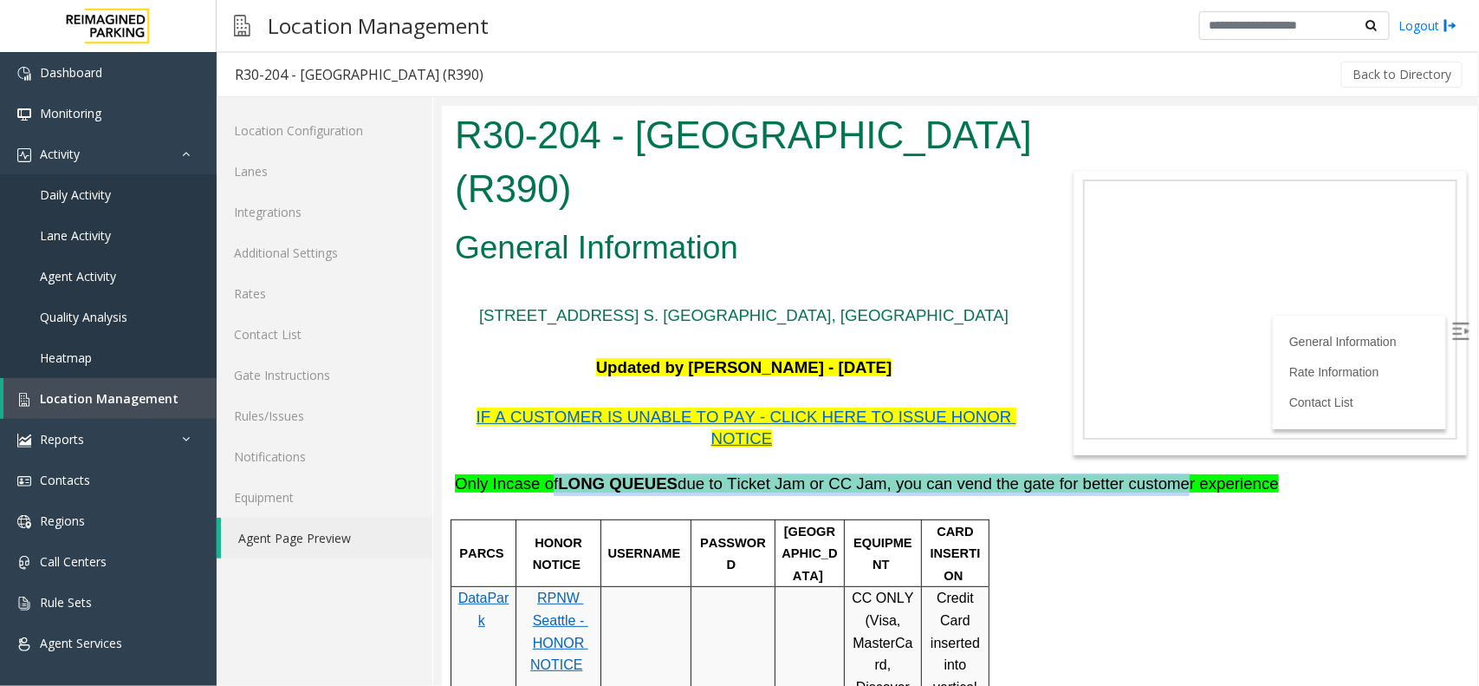
drag, startPoint x: 1101, startPoint y: 465, endPoint x: 538, endPoint y: 462, distance: 563.3
click at [538, 473] on span "Only Incase of LONG QUEUES due to Ticket Jam or CC Jam, you can vend the gate f…" at bounding box center [866, 482] width 824 height 18
click at [727, 473] on span "Only Incase of LONG QUEUES due to Ticket Jam or CC Jam, you can vend the gate f…" at bounding box center [866, 482] width 824 height 18
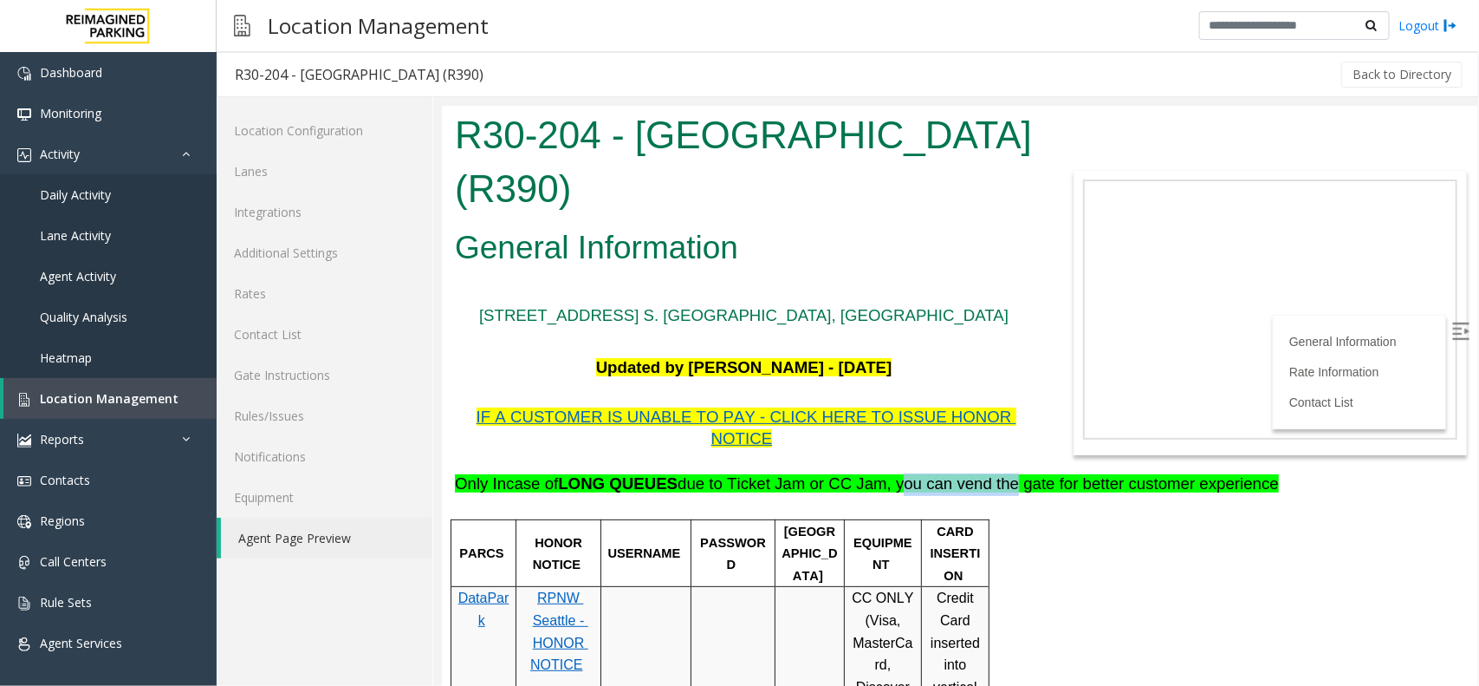
drag, startPoint x: 842, startPoint y: 465, endPoint x: 997, endPoint y: 469, distance: 155.2
click at [951, 473] on span "Only Incase of LONG QUEUES due to Ticket Jam or CC Jam, you can vend the gate f…" at bounding box center [866, 482] width 824 height 18
click at [997, 473] on span "Only Incase of LONG QUEUES due to Ticket Jam or CC Jam, you can vend the gate f…" at bounding box center [866, 482] width 824 height 18
drag, startPoint x: 1055, startPoint y: 465, endPoint x: 603, endPoint y: 461, distance: 451.5
click at [603, 473] on span "Only Incase of LONG QUEUES due to Ticket Jam or CC Jam, you can vend the gate f…" at bounding box center [866, 482] width 824 height 18
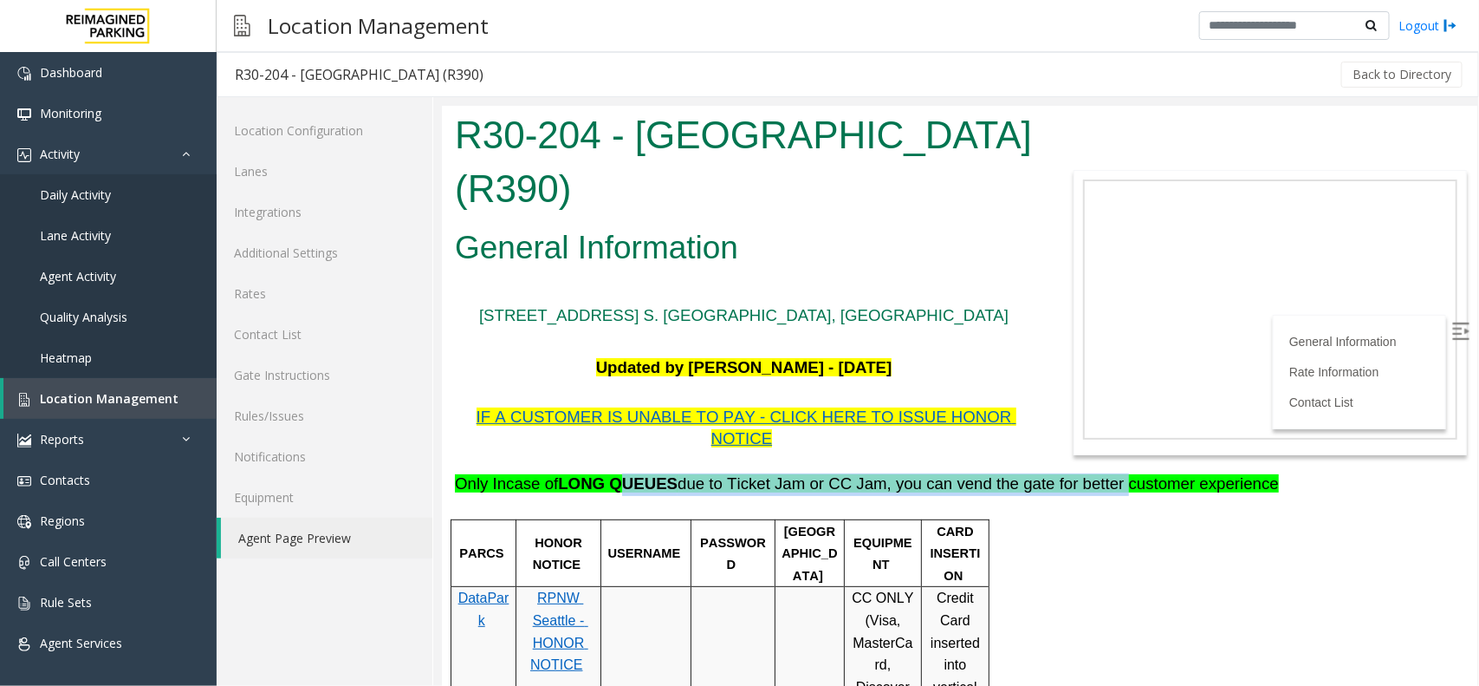
click at [626, 473] on b "LONG QUEUES" at bounding box center [617, 482] width 120 height 18
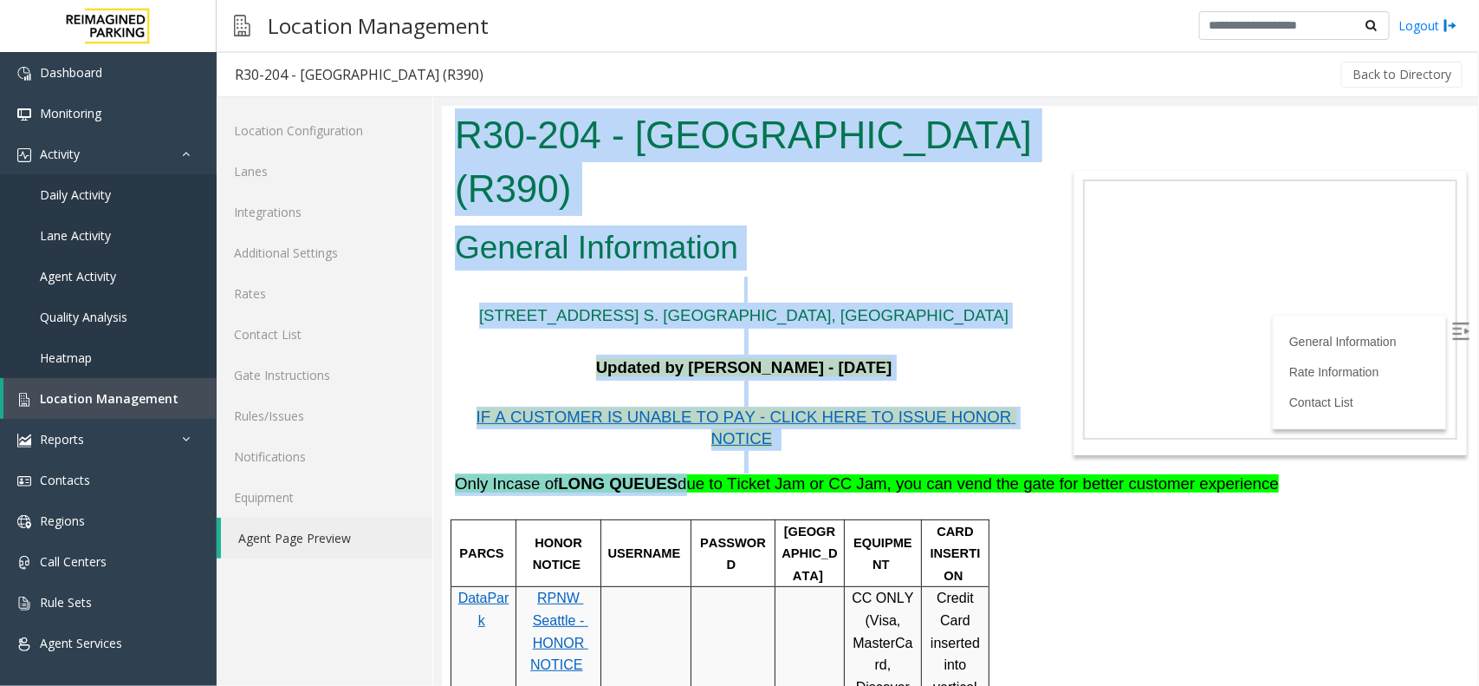
drag, startPoint x: 652, startPoint y: 462, endPoint x: 1111, endPoint y: 471, distance: 459.4
click at [1111, 471] on body "R30-204 - Pacific Tower West Garage (R390) General Information 1200 12th Ave. S…" at bounding box center [959, 395] width 1036 height 580
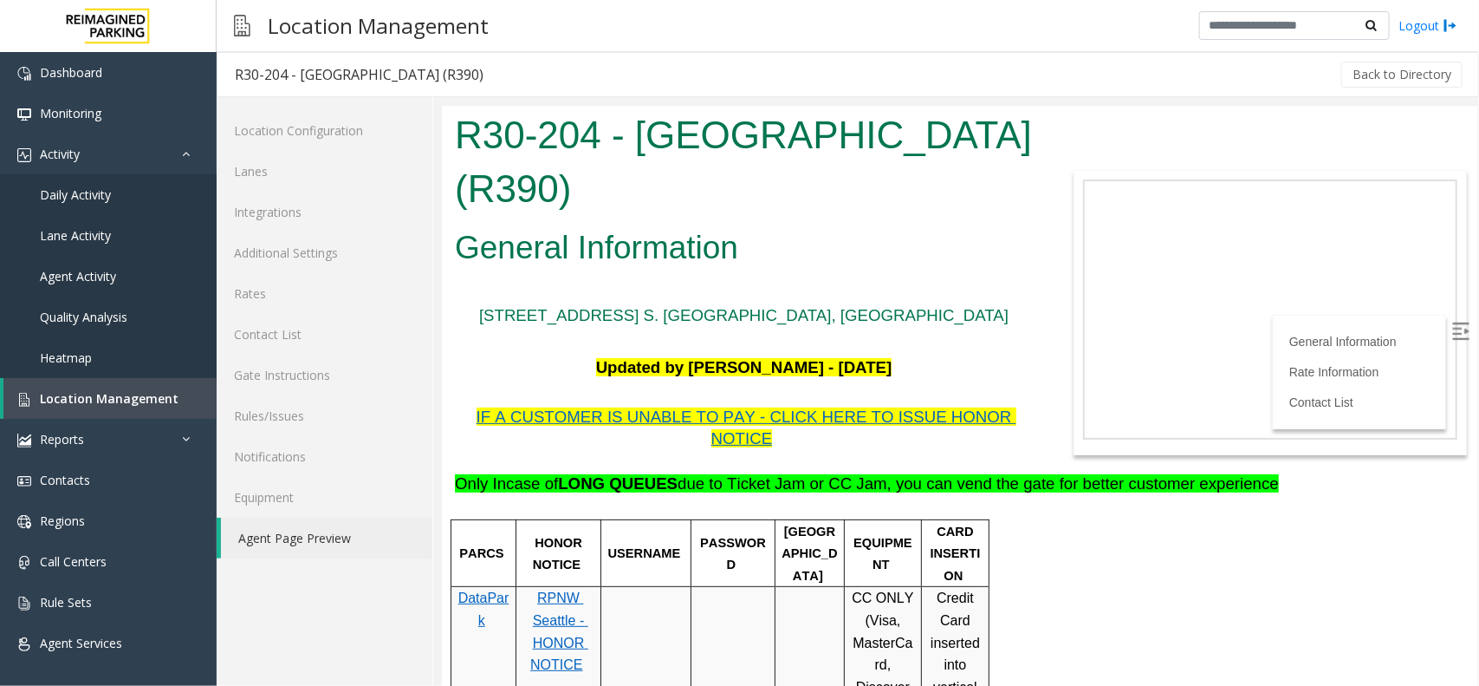
click at [1122, 471] on body "R30-204 - Pacific Tower West Garage (R390) General Information 1200 12th Ave. S…" at bounding box center [959, 395] width 1036 height 580
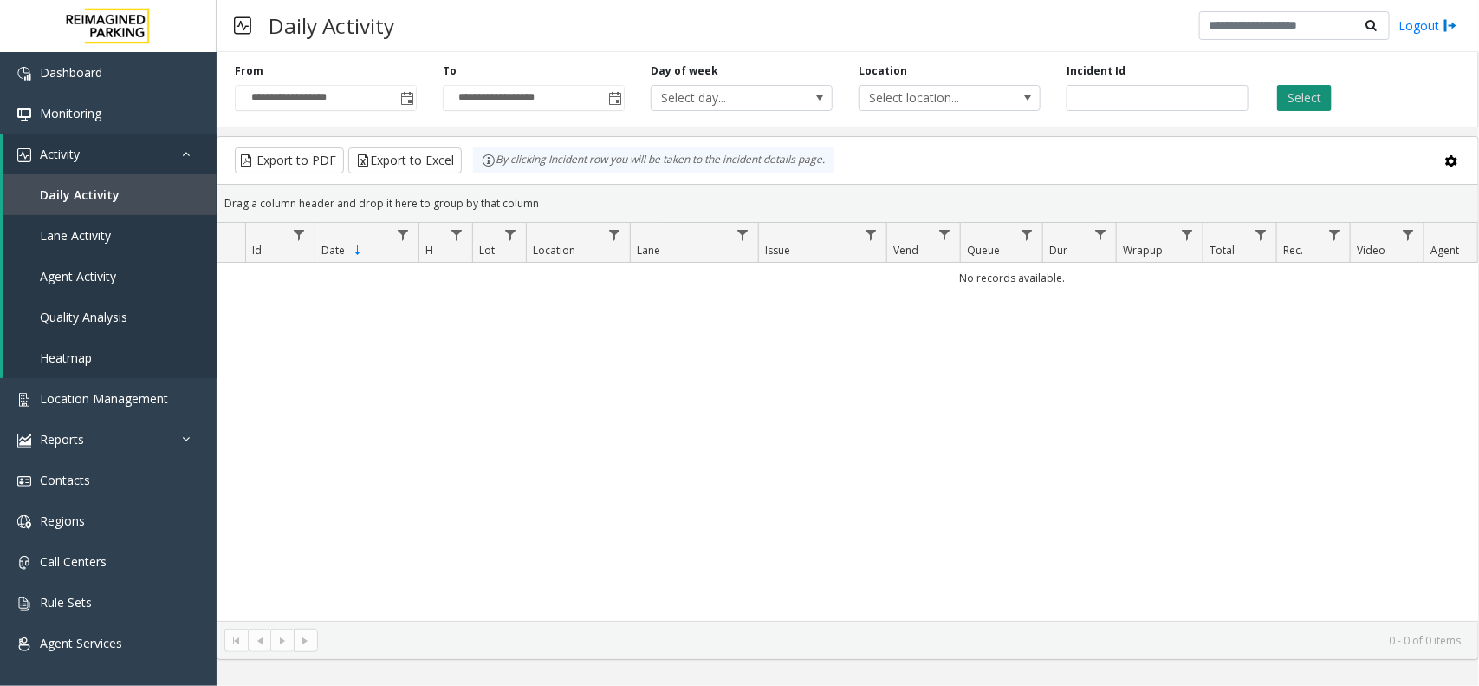
click at [1318, 88] on button "Select" at bounding box center [1304, 98] width 55 height 26
click at [409, 101] on span "Toggle popup" at bounding box center [407, 99] width 14 height 14
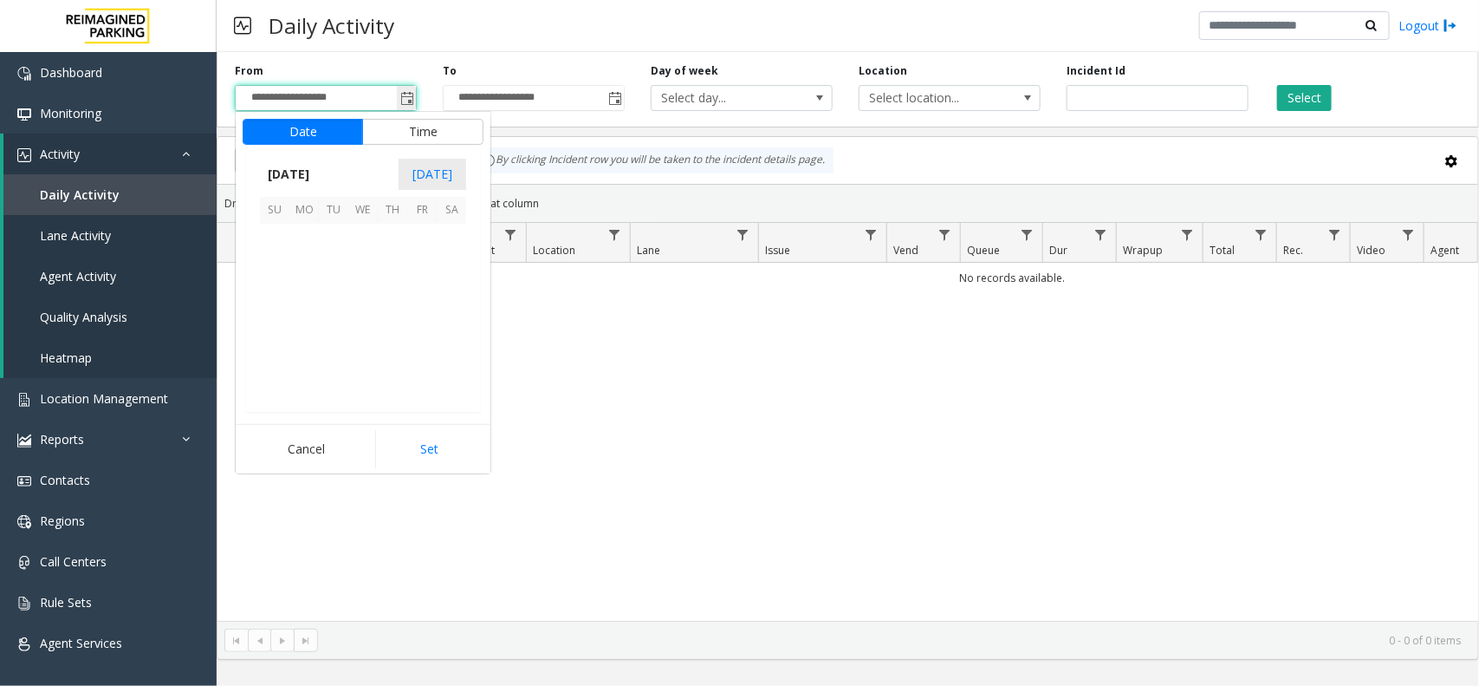
scroll to position [310689, 0]
click at [310, 296] on span "11" at bounding box center [303, 297] width 29 height 29
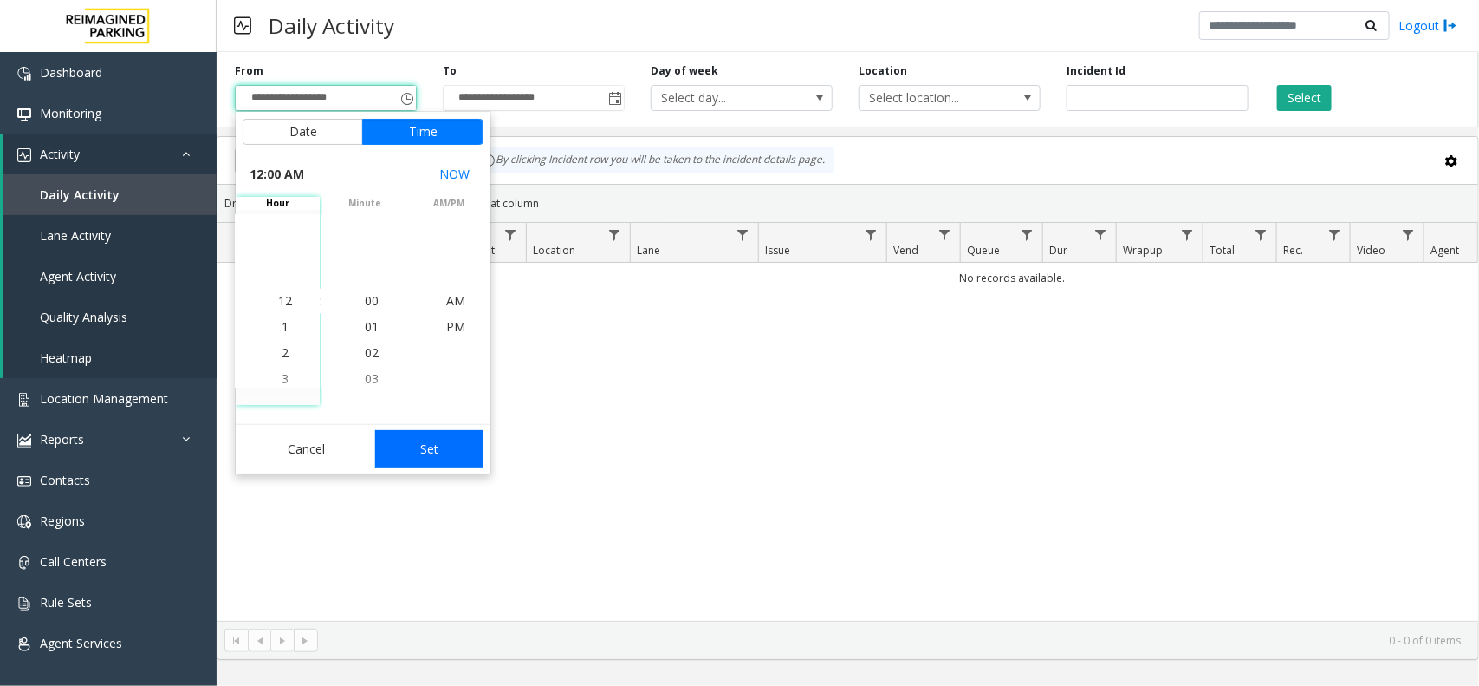
click at [451, 436] on button "Set" at bounding box center [429, 449] width 109 height 38
type input "**********"
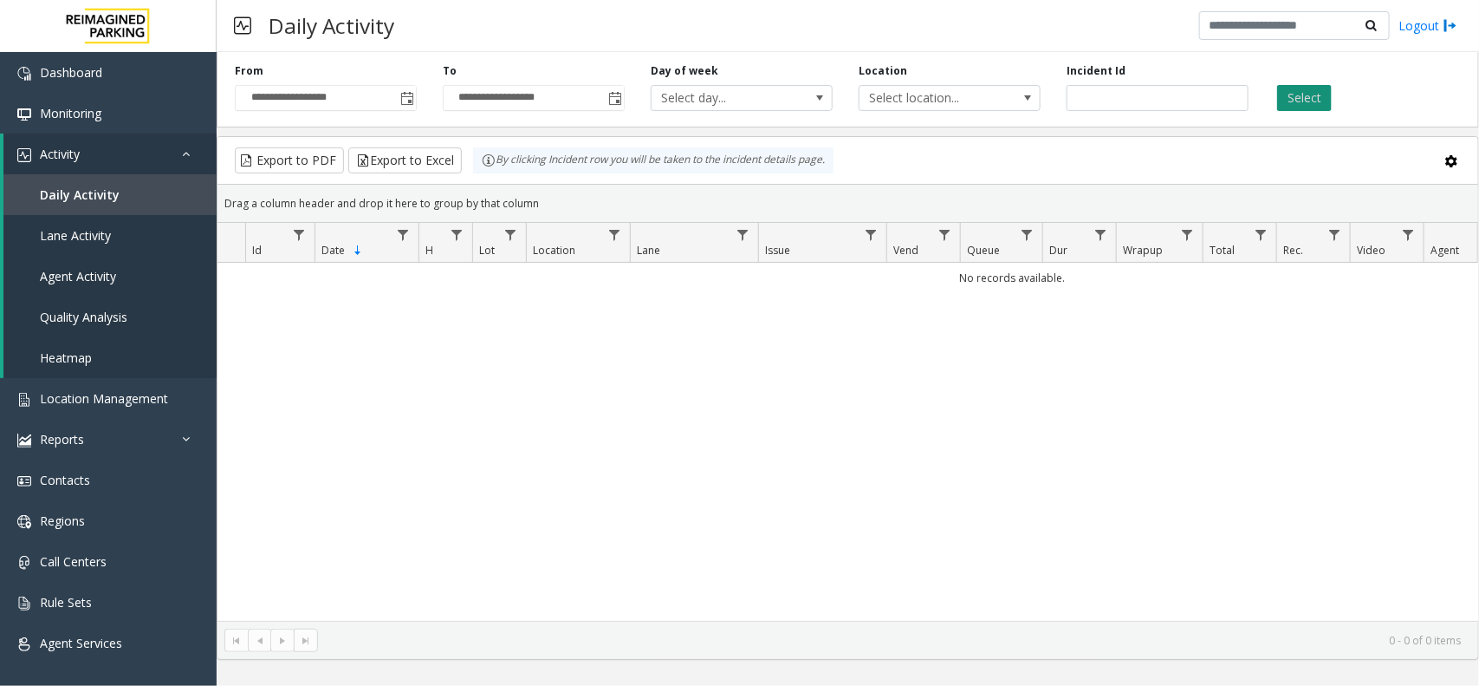
click at [1302, 101] on button "Select" at bounding box center [1304, 98] width 55 height 26
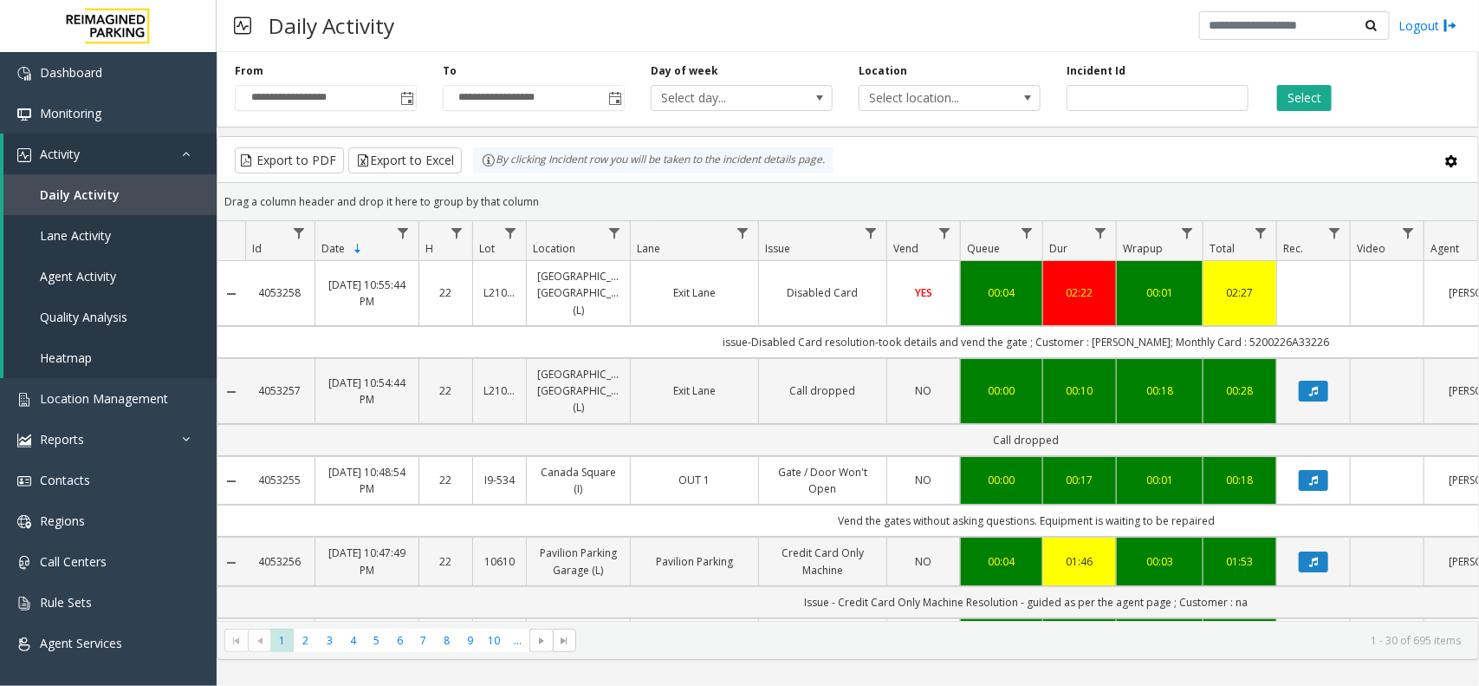
scroll to position [0, 252]
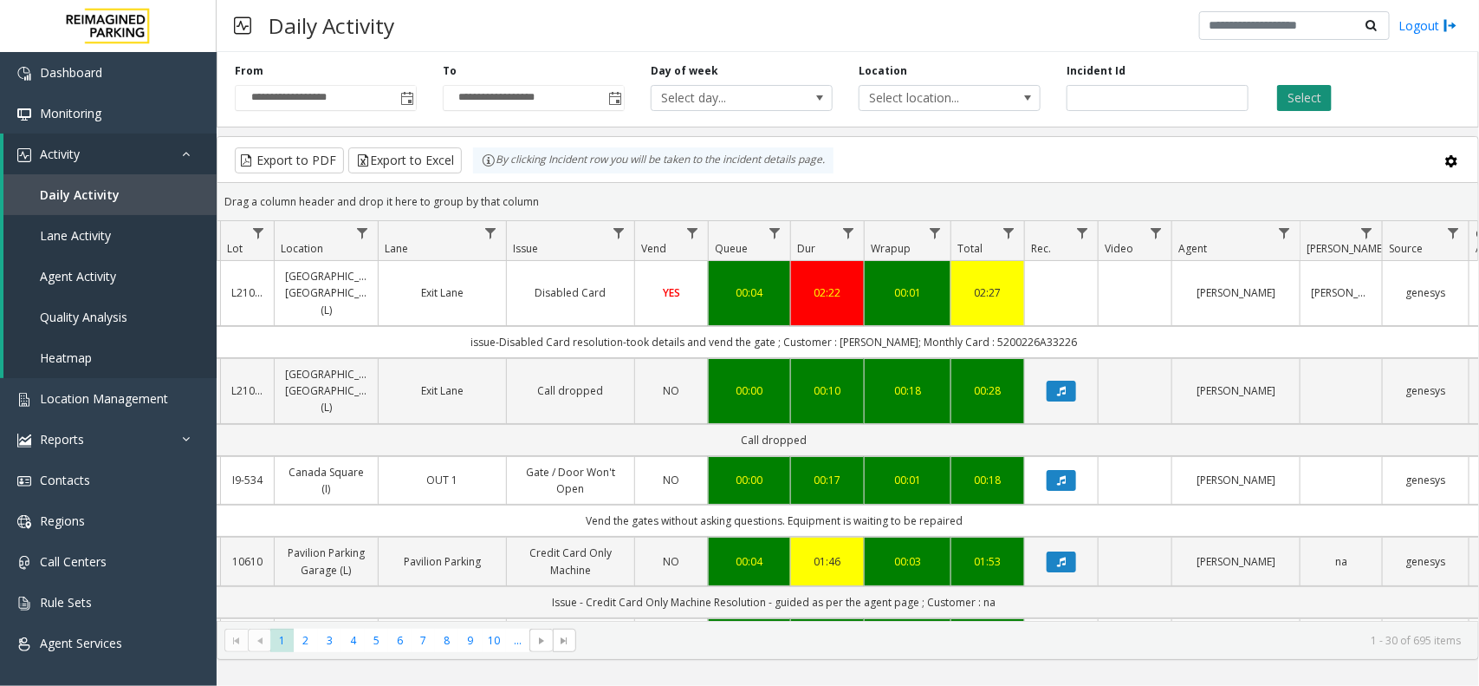
click at [1306, 101] on button "Select" at bounding box center [1304, 98] width 55 height 26
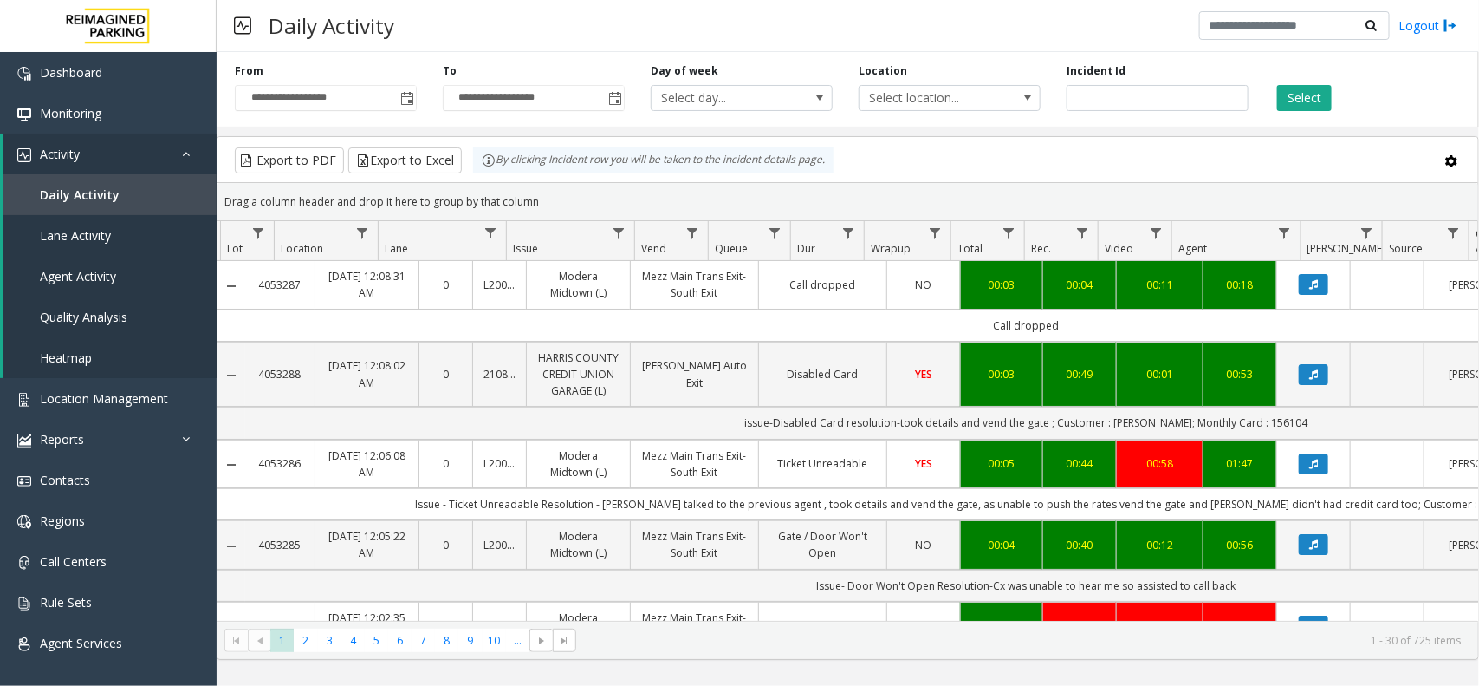
scroll to position [0, 252]
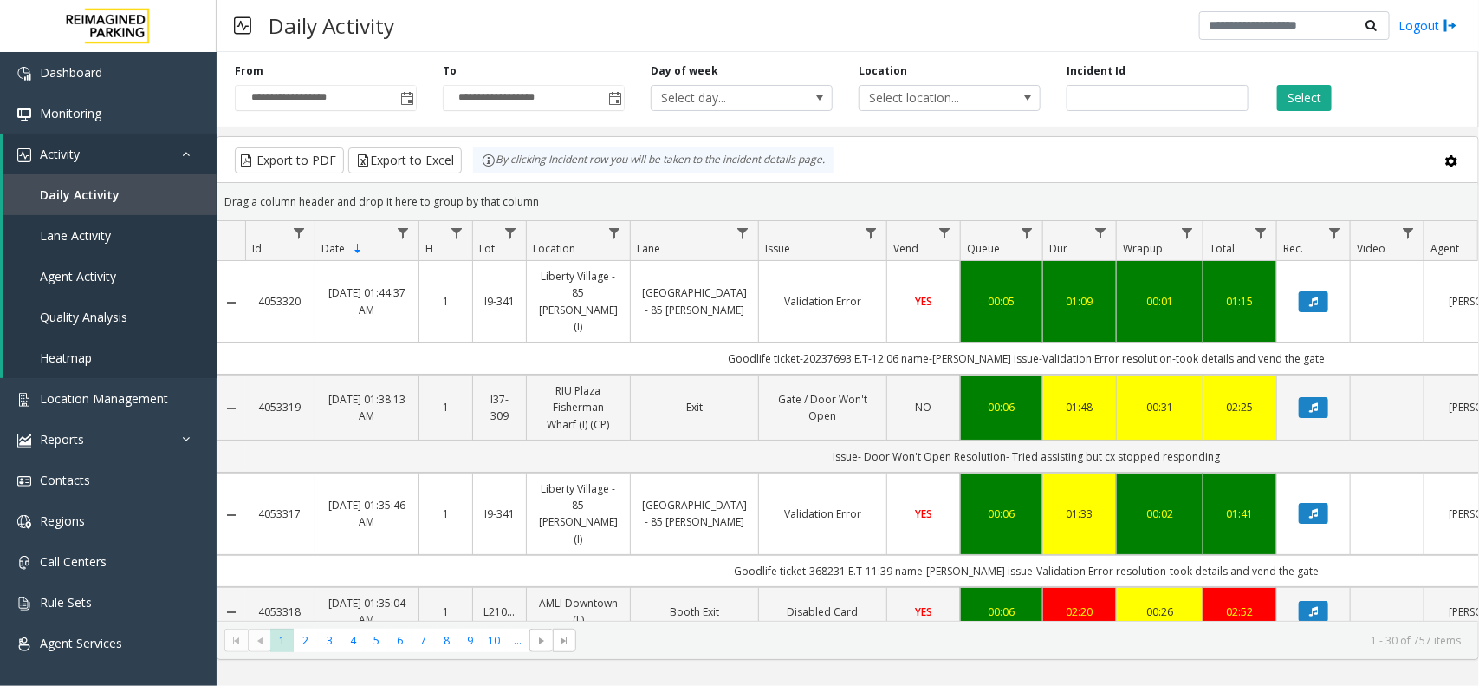
scroll to position [0, 252]
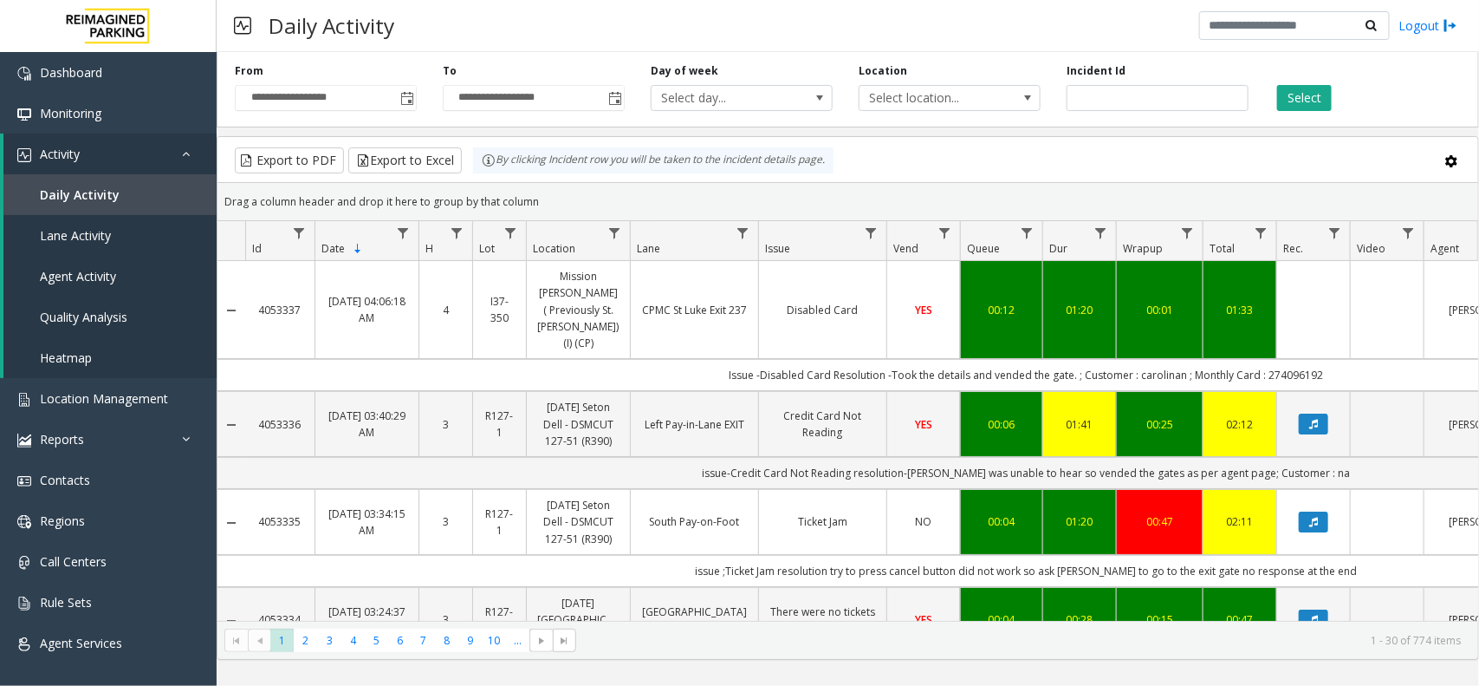
scroll to position [0, 252]
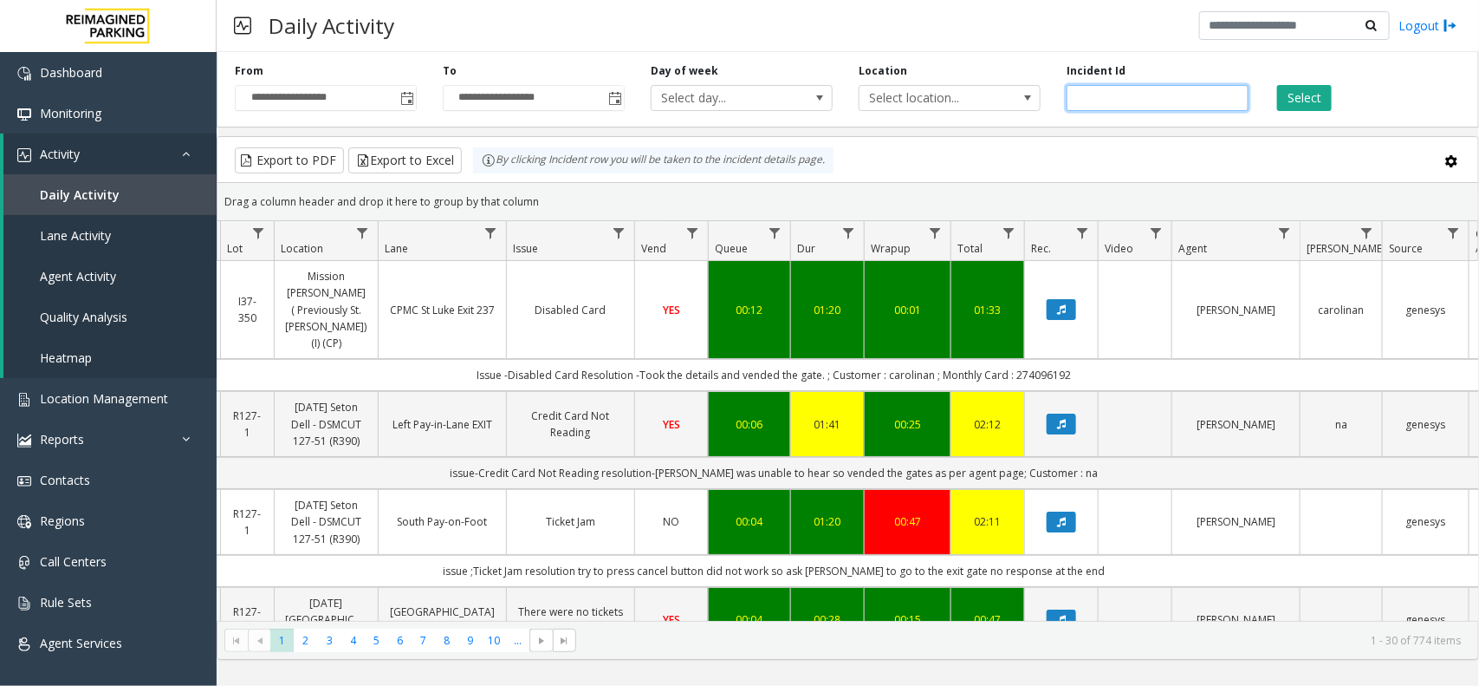
paste input "******"
click at [1118, 97] on input "number" at bounding box center [1158, 98] width 182 height 26
click at [1320, 91] on button "Select" at bounding box center [1304, 98] width 55 height 26
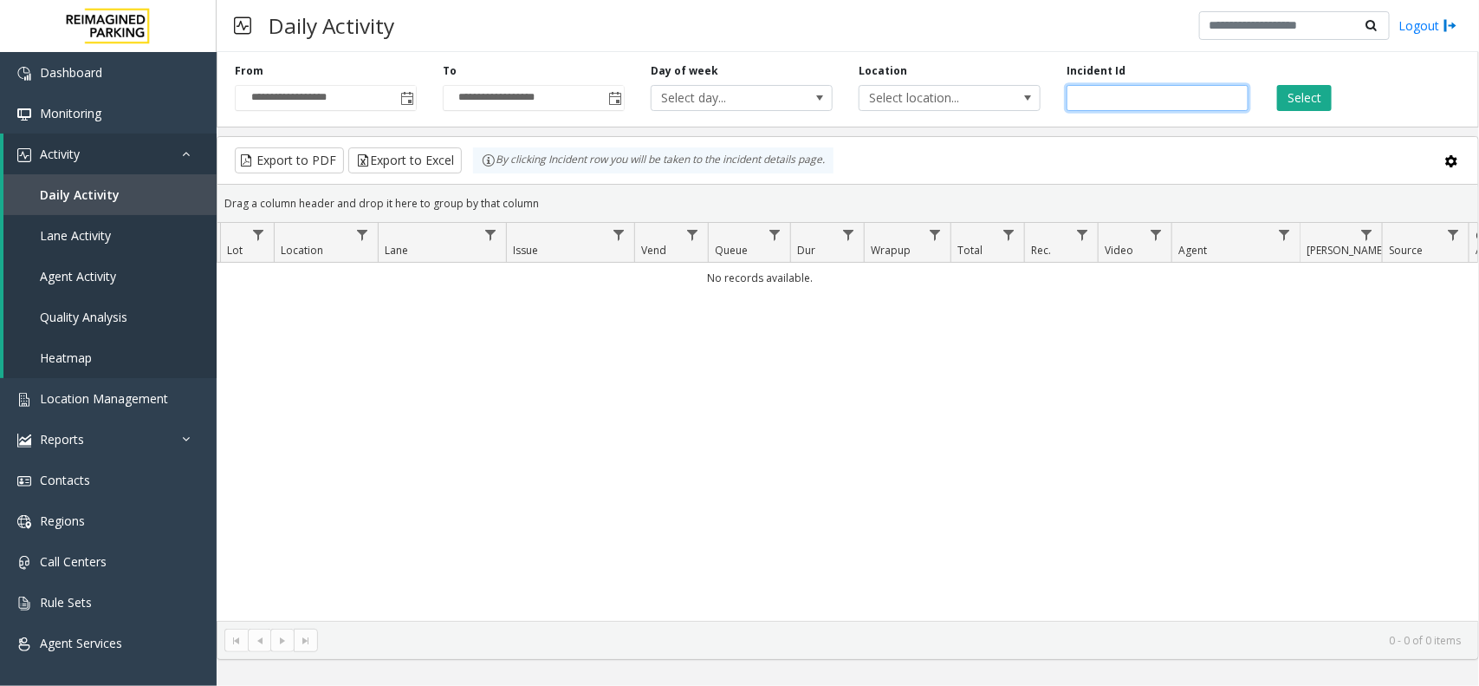
click at [1159, 95] on input "******" at bounding box center [1158, 98] width 182 height 26
click at [1306, 95] on button "Select" at bounding box center [1304, 98] width 55 height 26
click at [1192, 102] on input "*****" at bounding box center [1158, 98] width 182 height 26
type input "******"
click at [400, 104] on span "Toggle popup" at bounding box center [407, 99] width 14 height 14
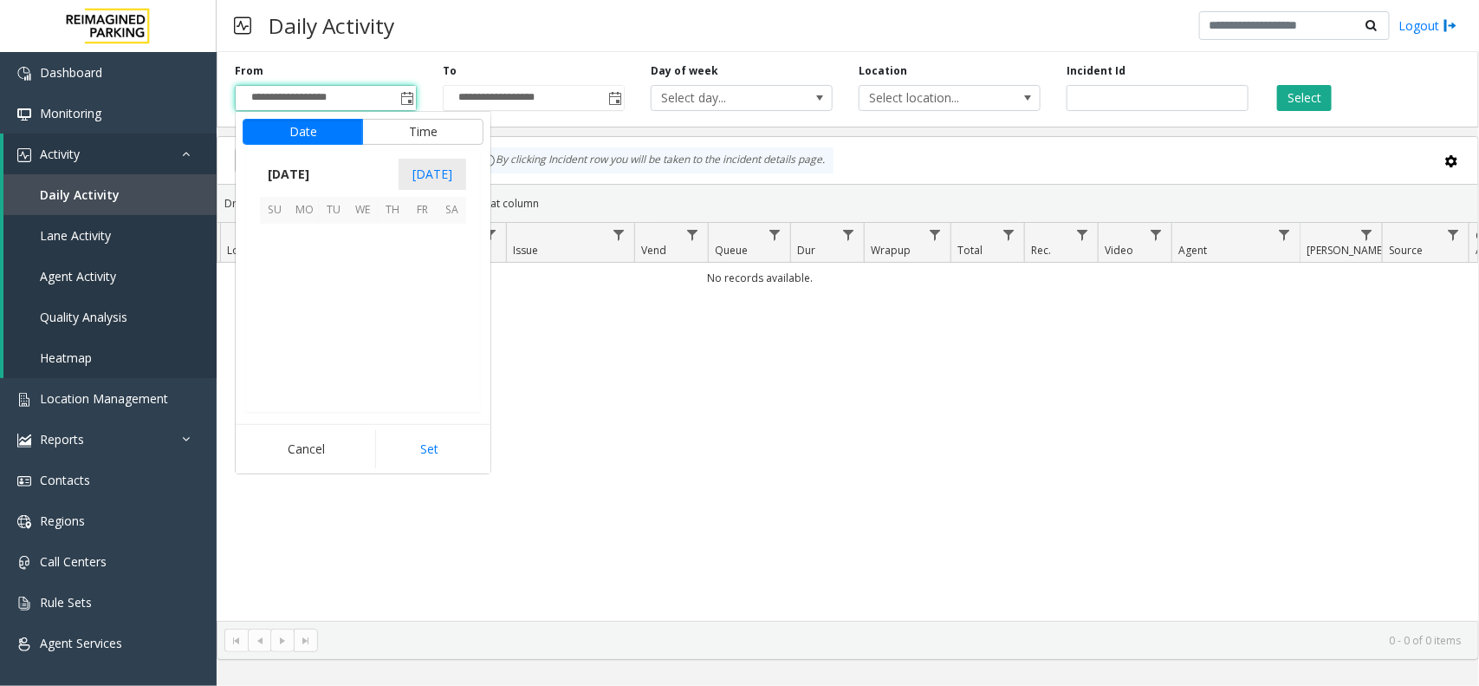
scroll to position [310689, 0]
click at [308, 296] on span "11" at bounding box center [303, 297] width 29 height 29
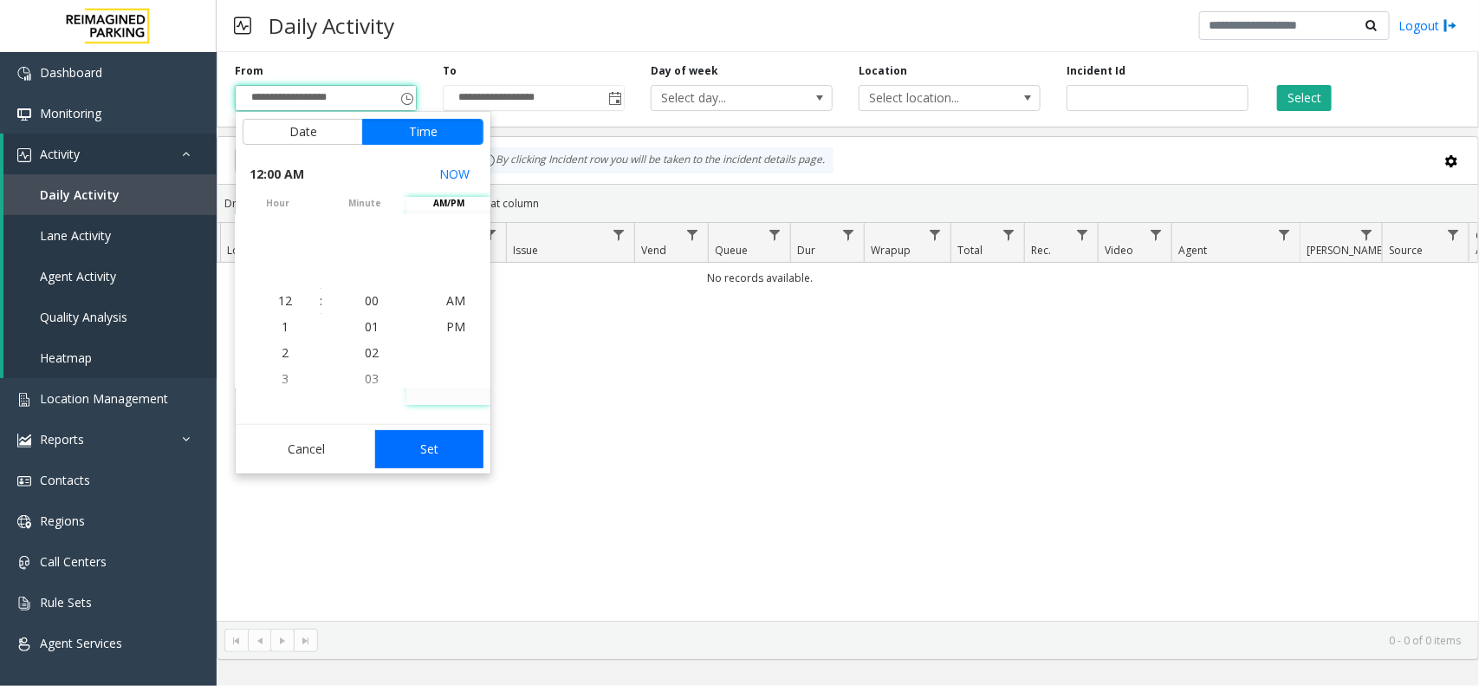
click at [448, 449] on button "Set" at bounding box center [429, 449] width 109 height 38
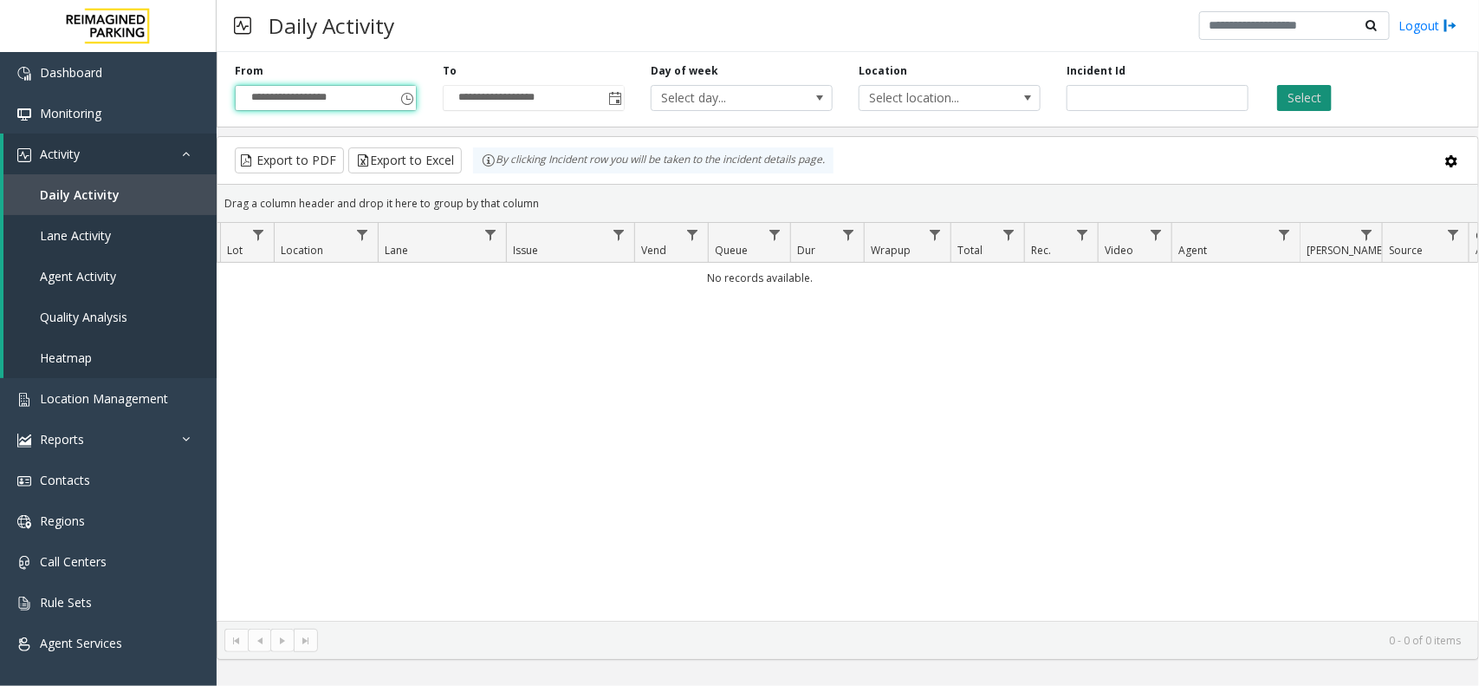
click at [1315, 93] on button "Select" at bounding box center [1304, 98] width 55 height 26
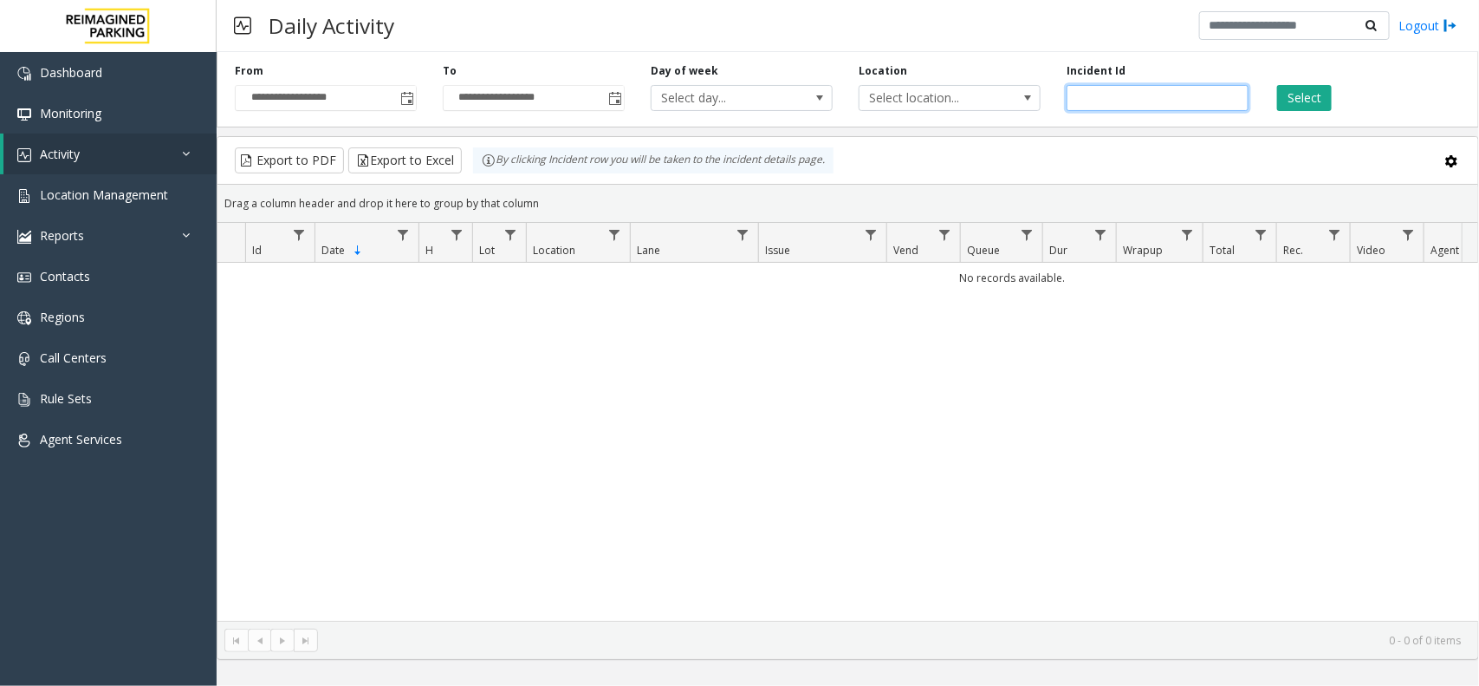
click at [1140, 104] on input "number" at bounding box center [1158, 98] width 182 height 26
paste input "*******"
type input "*******"
click at [1315, 98] on button "Select" at bounding box center [1304, 98] width 55 height 26
